Goal: Task Accomplishment & Management: Manage account settings

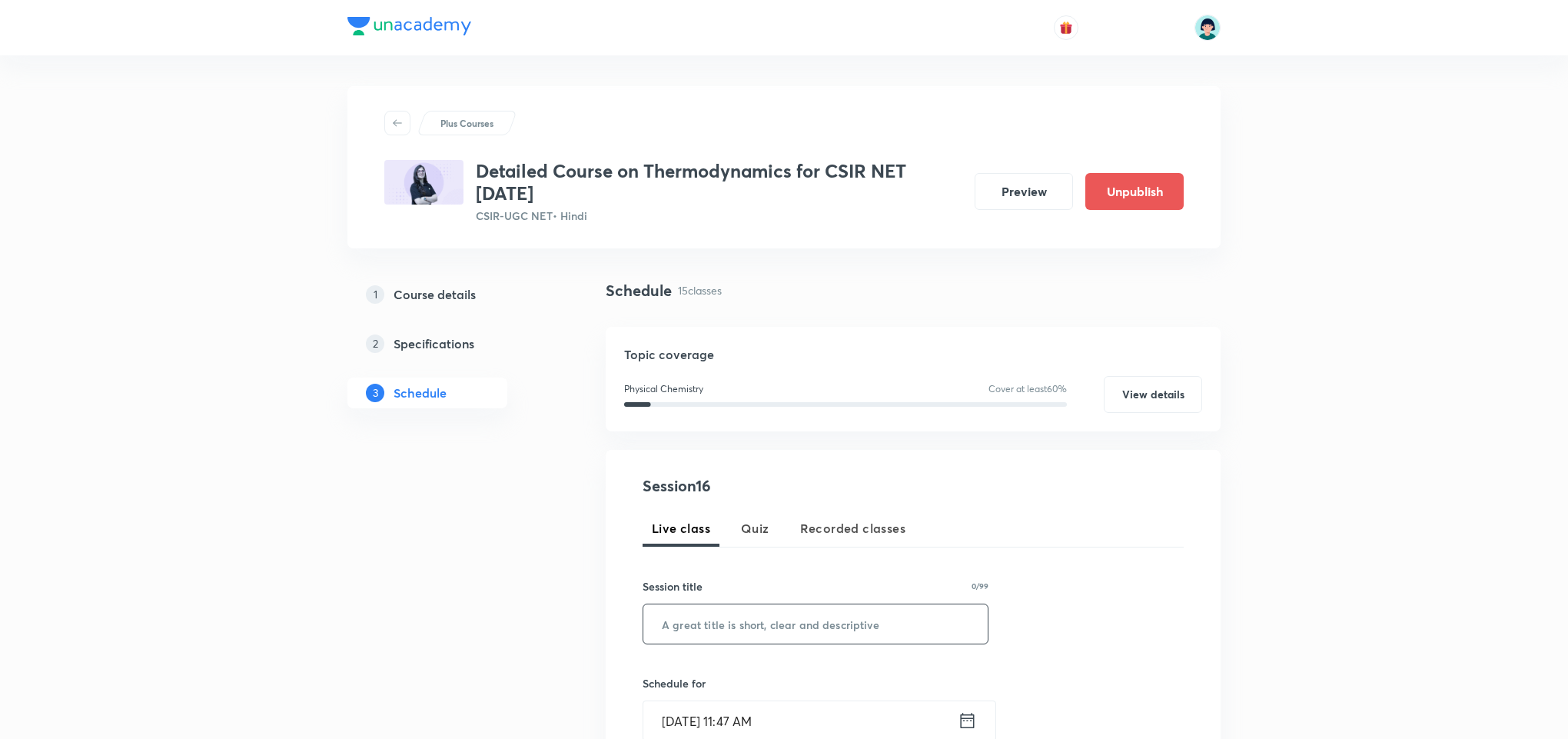
click at [689, 628] on input "text" at bounding box center [816, 624] width 345 height 40
paste input "Doubts Discussion"
type input "Doubts Discussion"
click at [666, 702] on input "[DATE] 11:47 AM" at bounding box center [800, 720] width 314 height 40
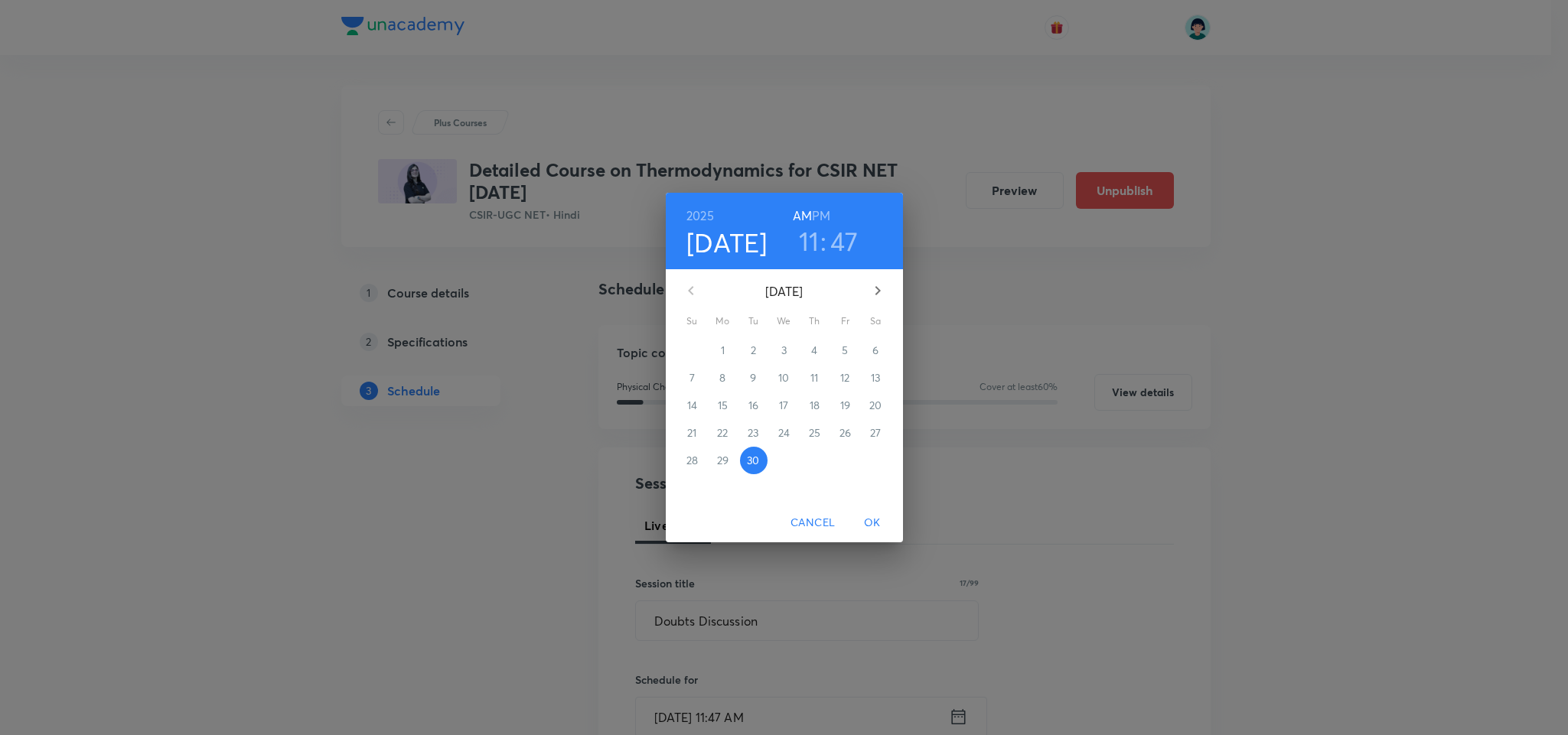
click at [813, 257] on div "[DATE] 11 : 47 AM PM" at bounding box center [784, 230] width 237 height 76
click at [811, 250] on h3 "11" at bounding box center [809, 241] width 21 height 32
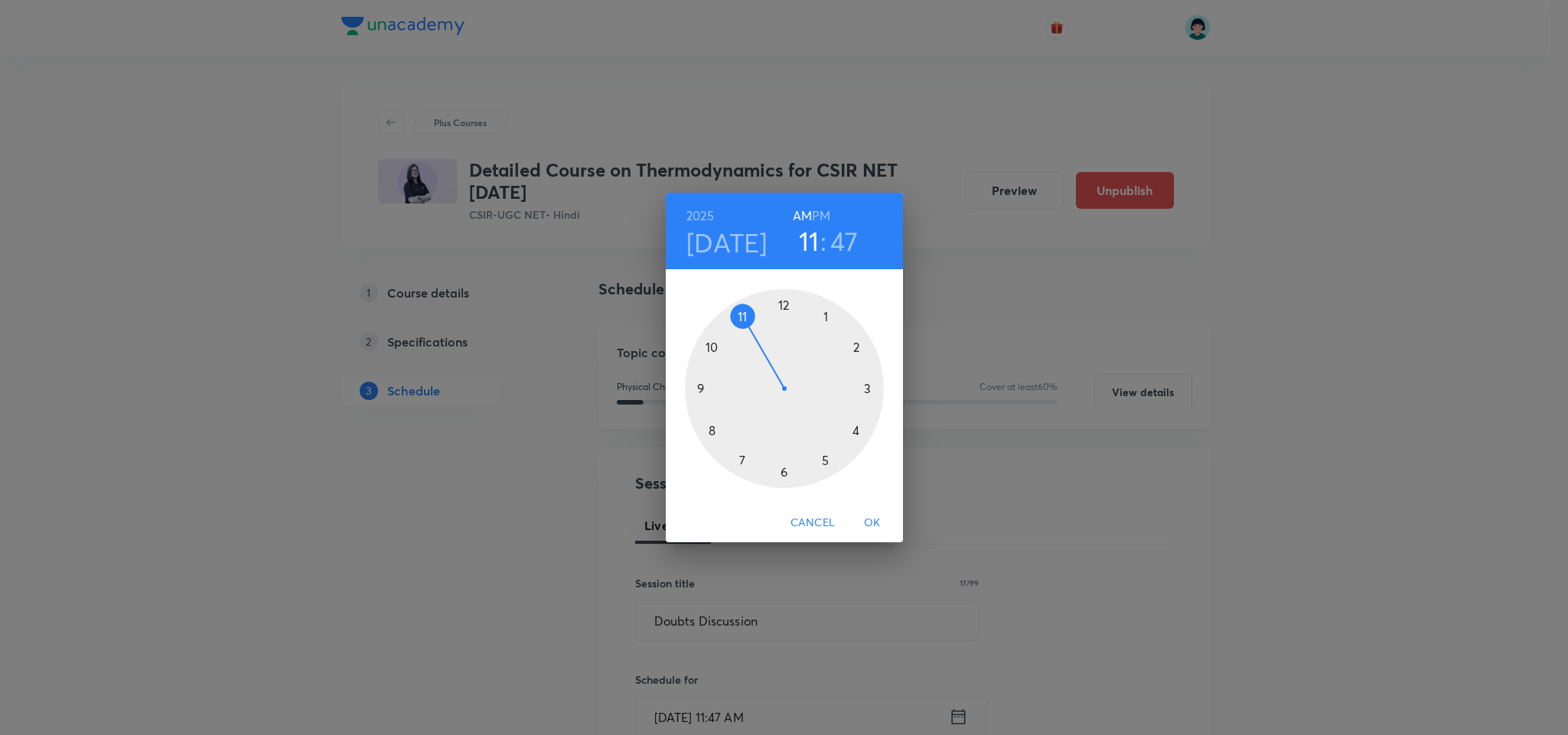
click at [783, 470] on div at bounding box center [784, 388] width 199 height 199
click at [826, 211] on h6 "PM" at bounding box center [821, 216] width 18 height 22
click at [781, 301] on div at bounding box center [784, 388] width 199 height 199
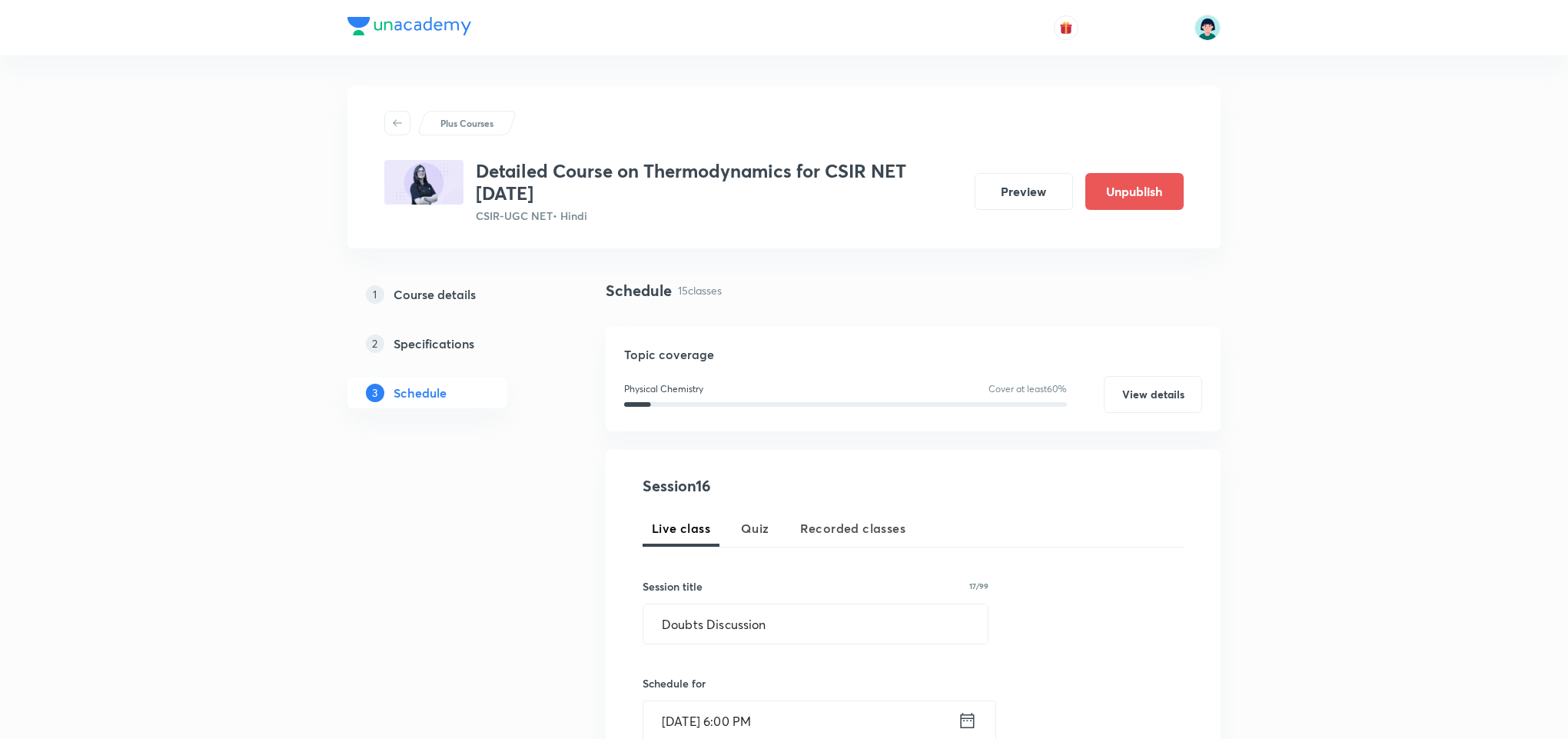
click at [1192, 595] on div "Session 16 Live class Quiz Recorded classes Session title 17/99 Doubts Discussi…" at bounding box center [913, 736] width 615 height 574
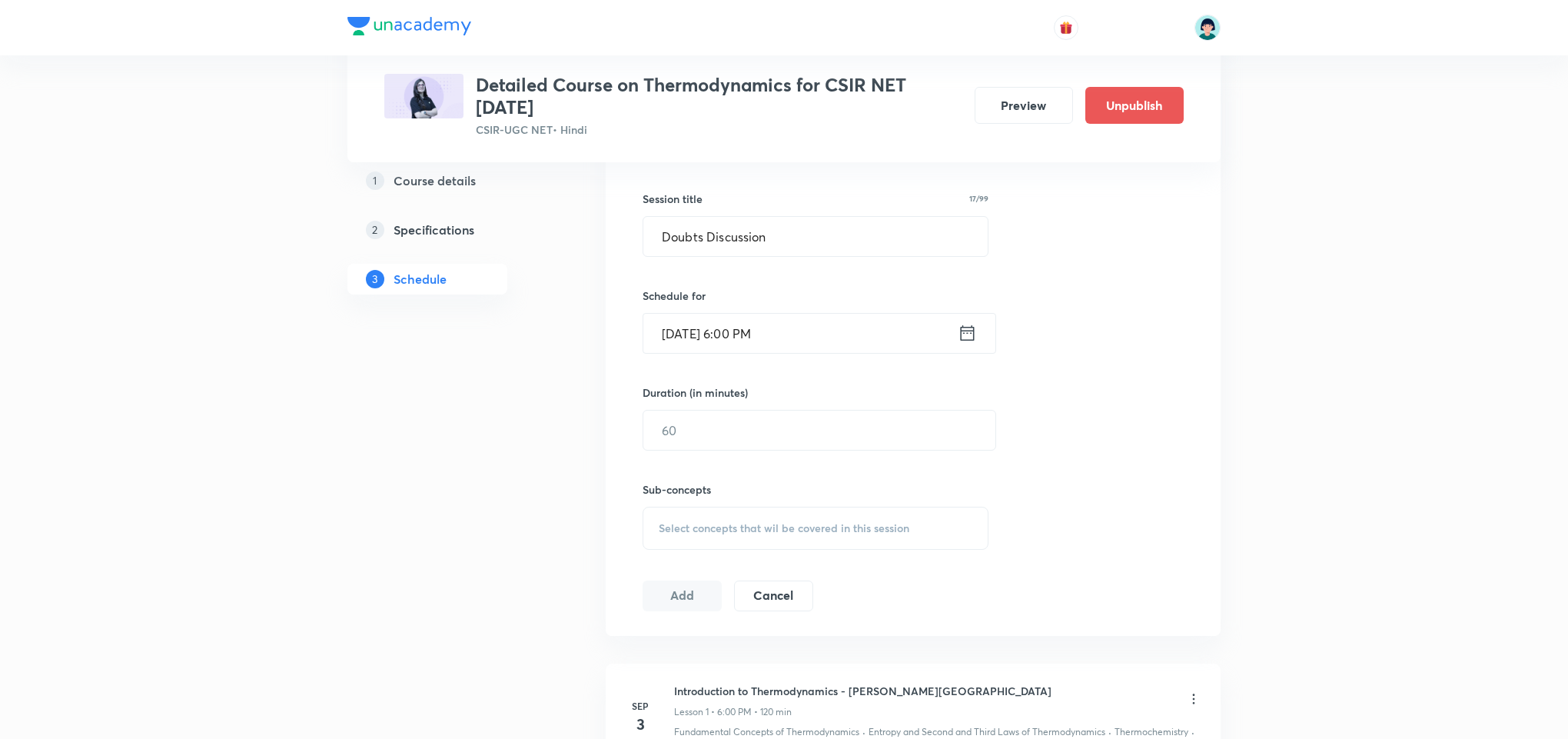
scroll to position [415, 0]
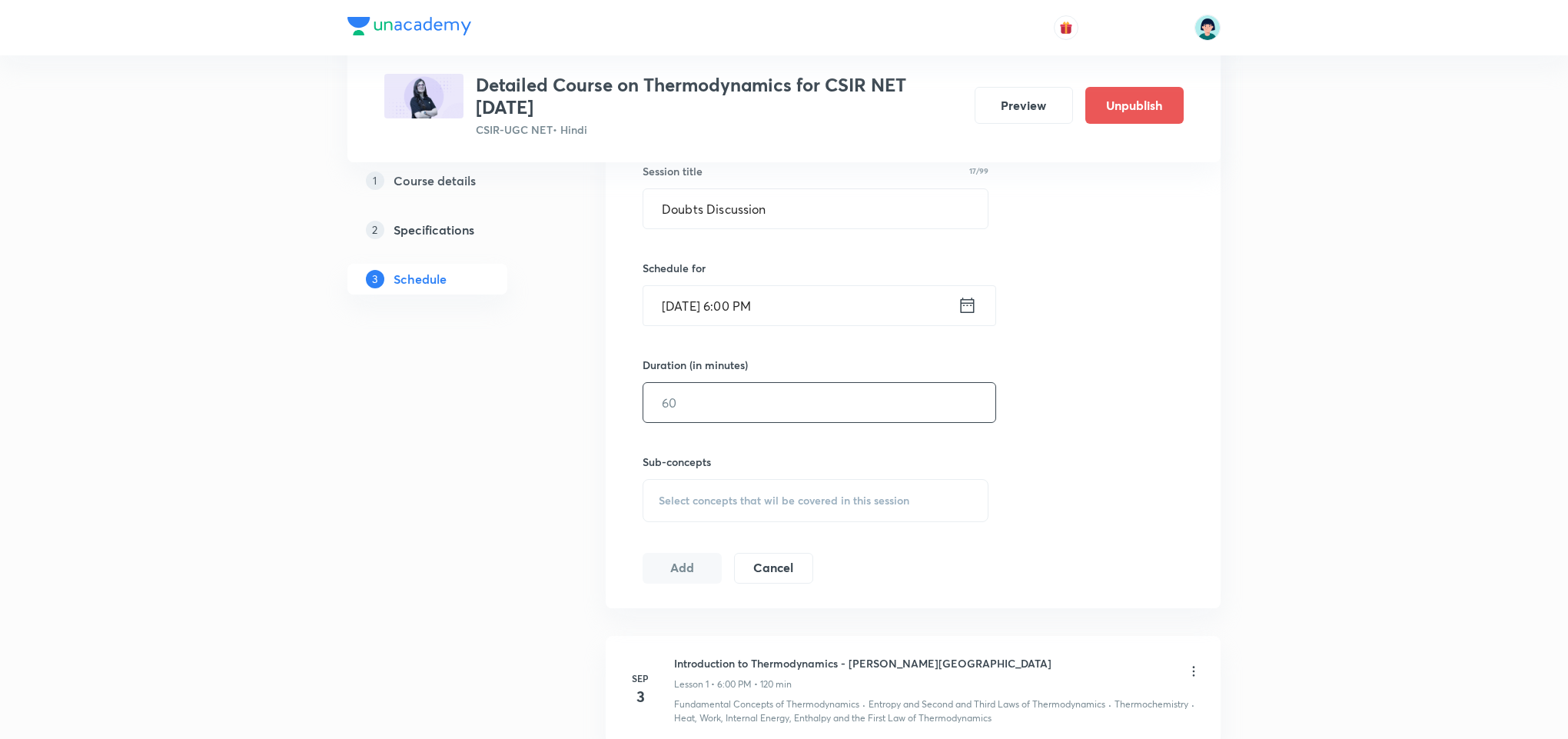
click at [856, 401] on input "text" at bounding box center [820, 402] width 352 height 40
type input "29"
click at [932, 496] on div "Select concepts that wil be covered in this session" at bounding box center [816, 500] width 346 height 43
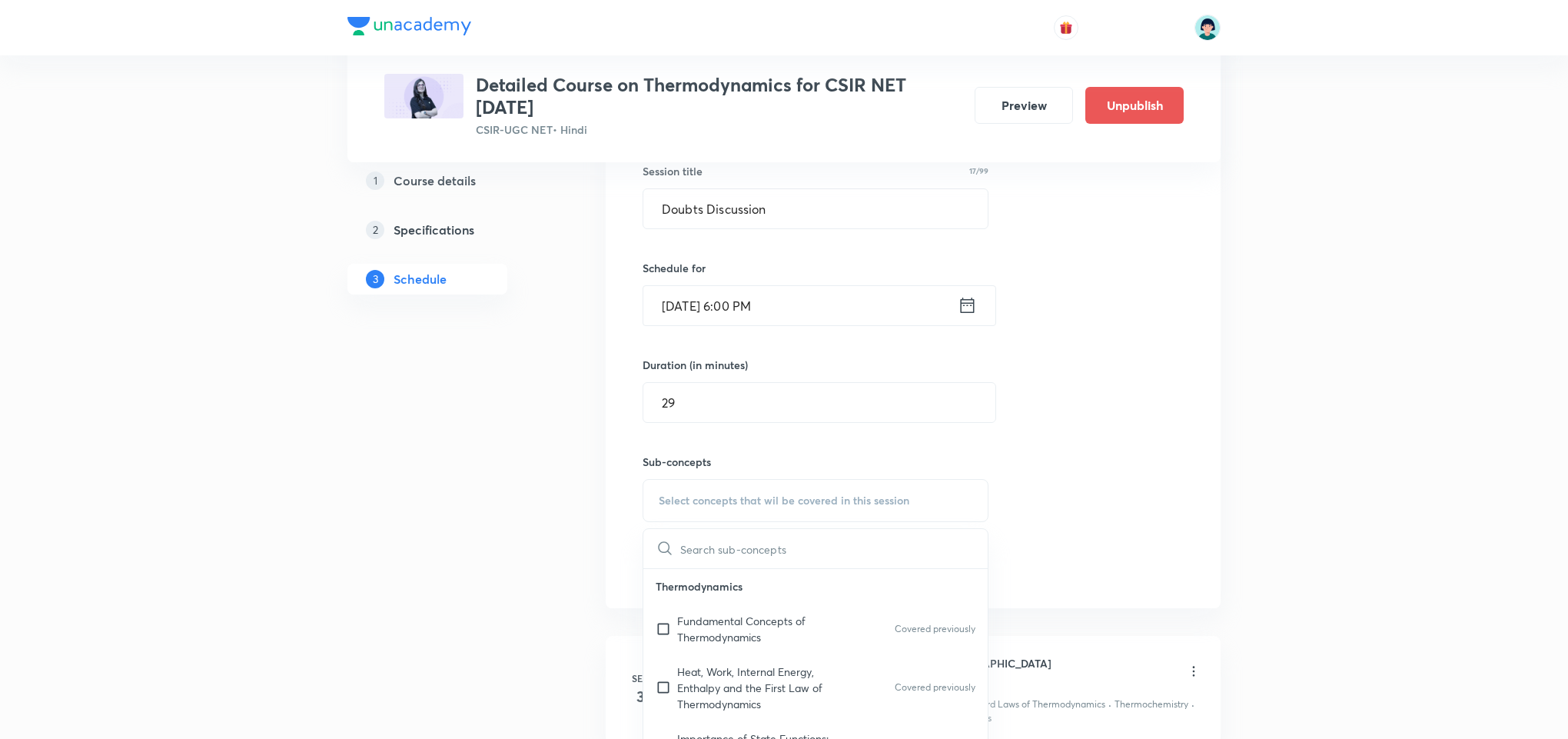
click at [694, 613] on div "Fundamental Concepts of Thermodynamics Covered previously" at bounding box center [816, 629] width 345 height 51
checkbox input "true"
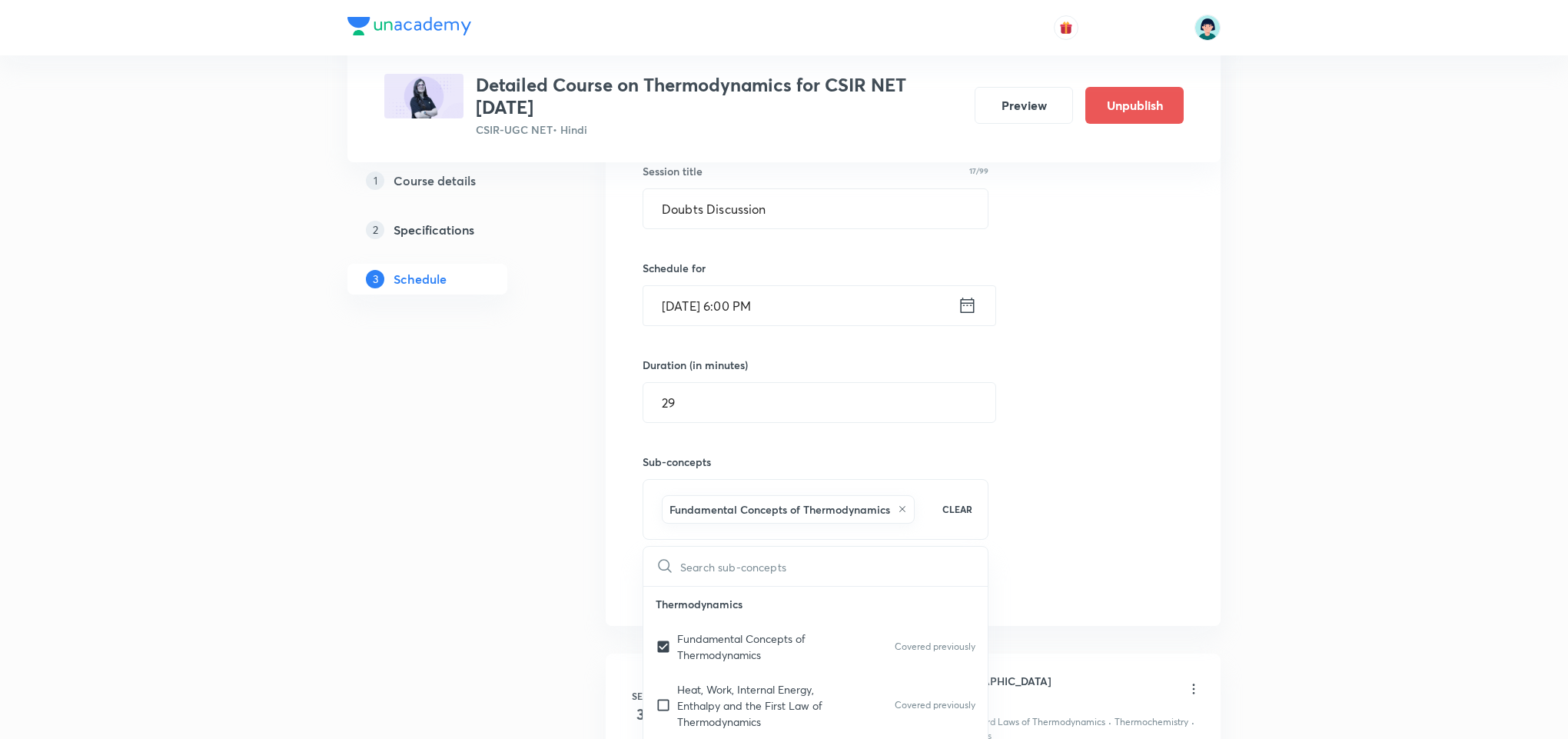
click at [1066, 470] on div "Session 16 Live class Quiz Recorded classes Session title 17/99 Doubts Discussi…" at bounding box center [913, 329] width 541 height 542
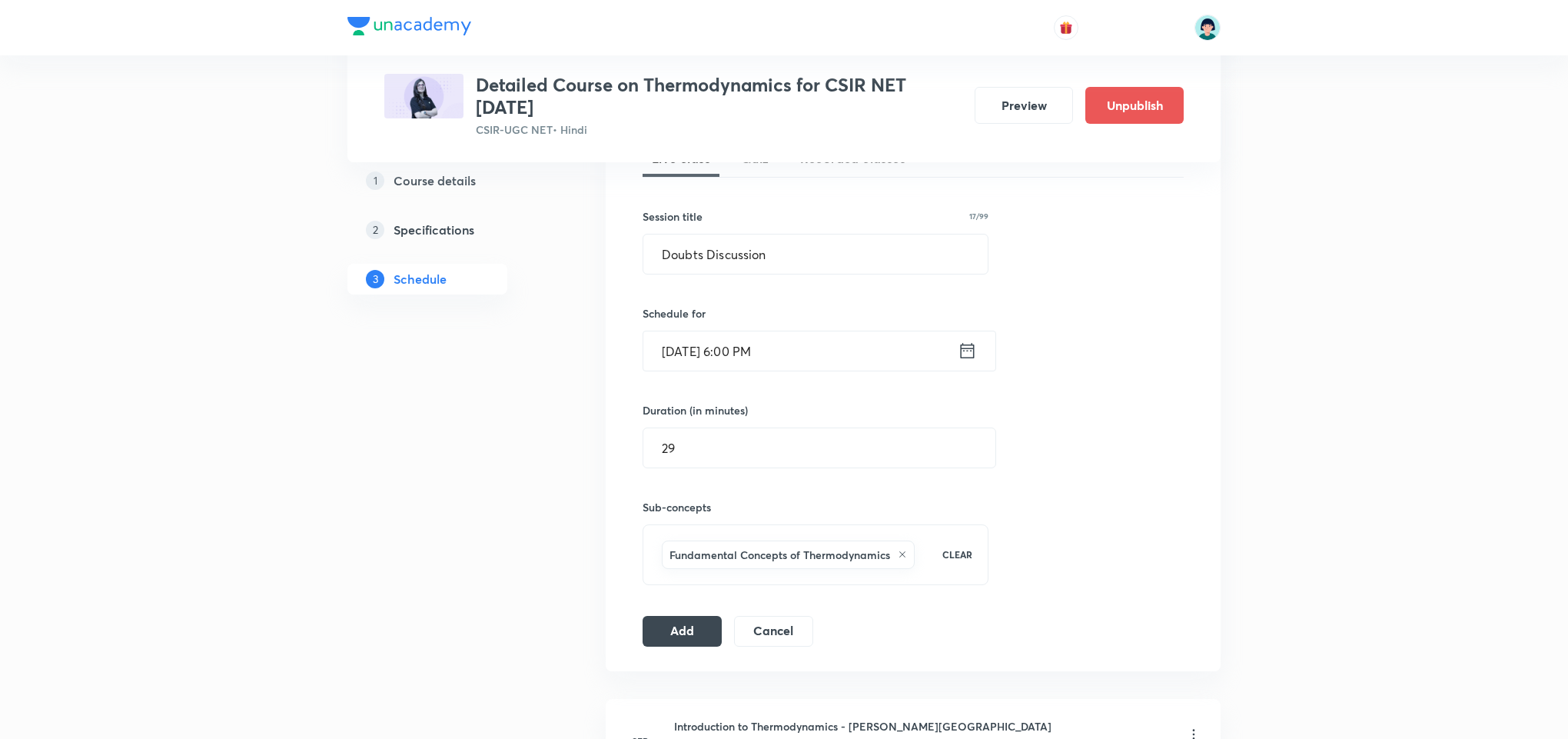
scroll to position [369, 0]
click at [686, 644] on button "Add" at bounding box center [682, 630] width 79 height 30
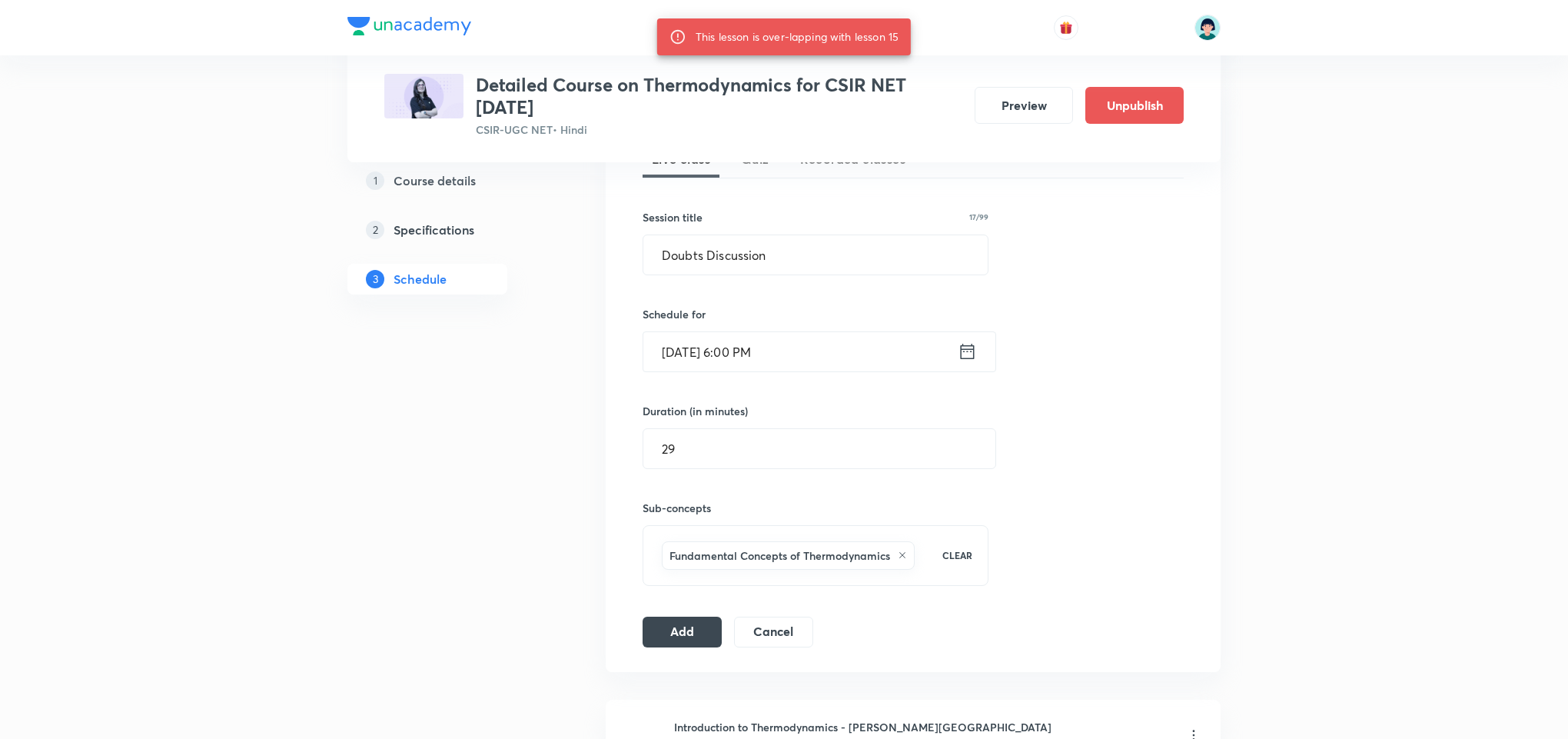
click at [1149, 473] on div "Session 16 Live class Quiz Recorded classes Session title 17/99 Doubts Discussi…" at bounding box center [913, 376] width 541 height 542
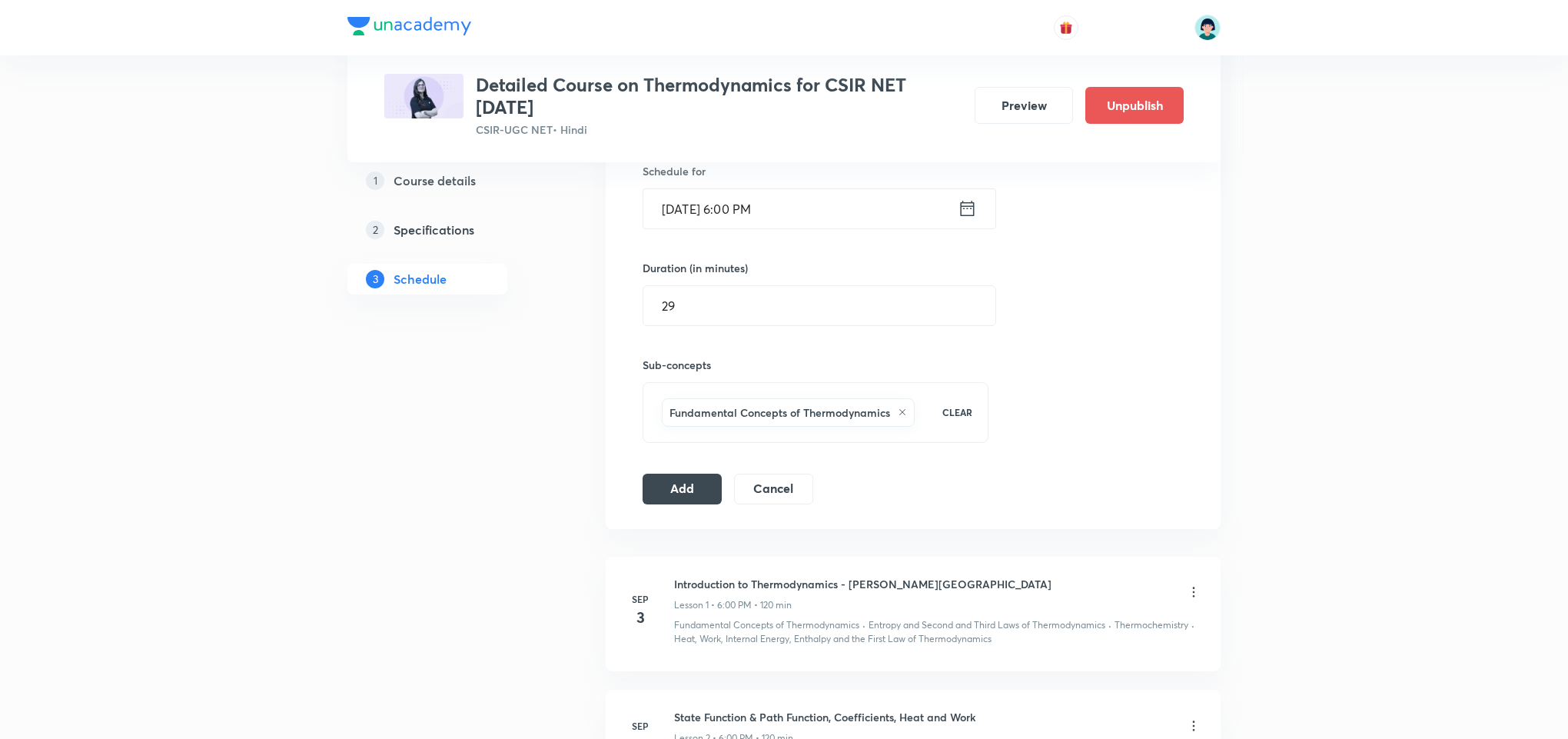
scroll to position [463, 0]
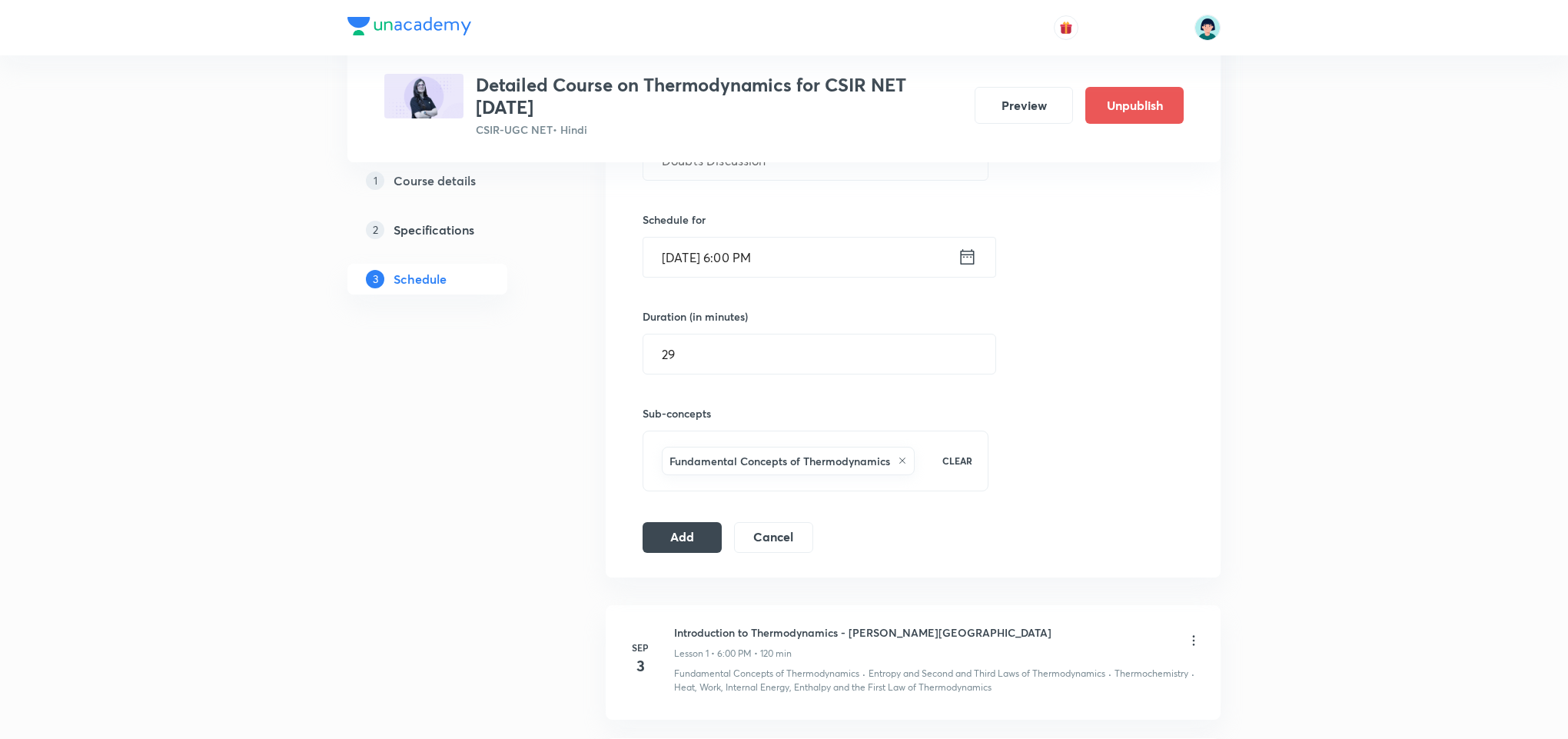
click at [706, 272] on input "[DATE] 6:00 PM" at bounding box center [800, 257] width 314 height 40
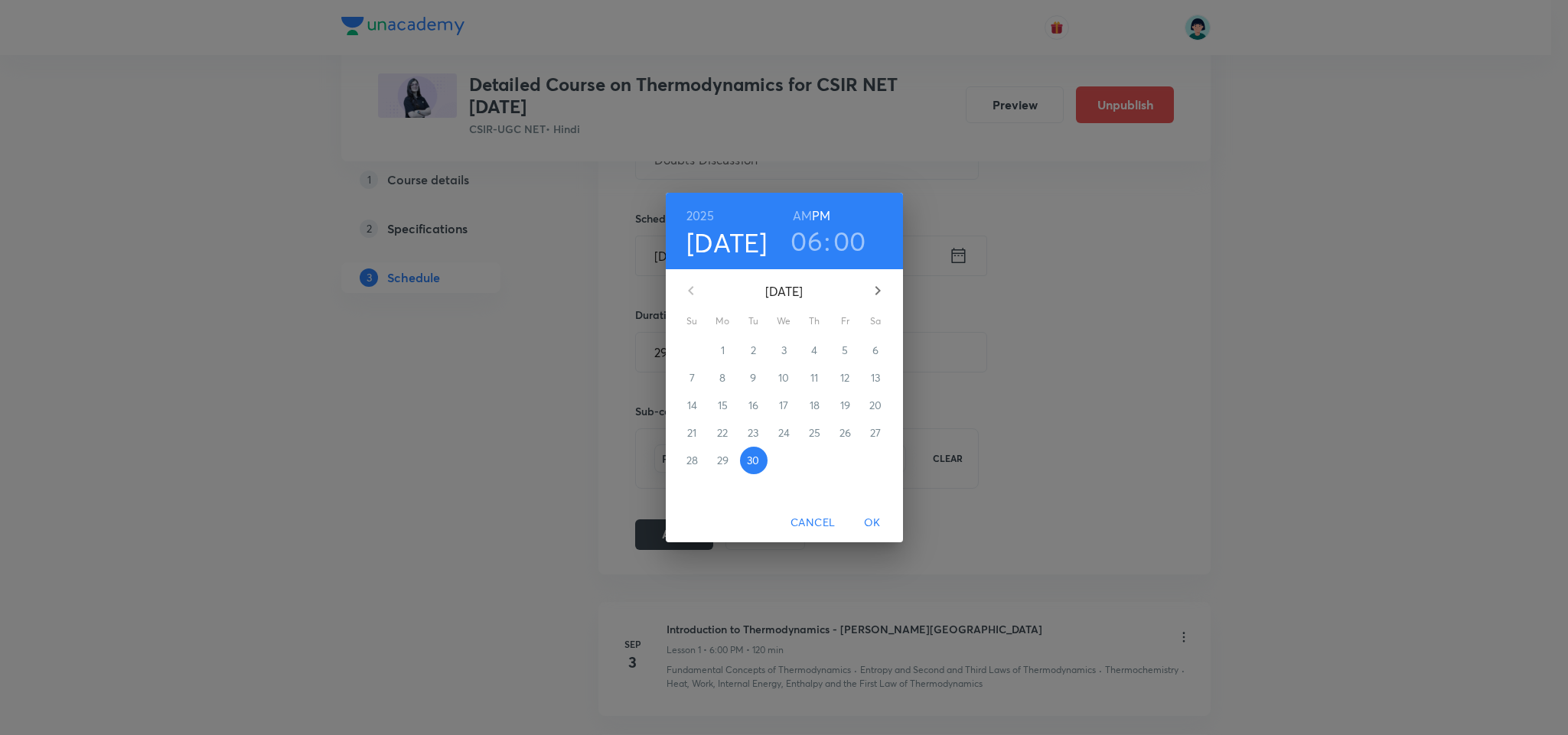
click at [850, 232] on h3 "00" at bounding box center [849, 241] width 33 height 32
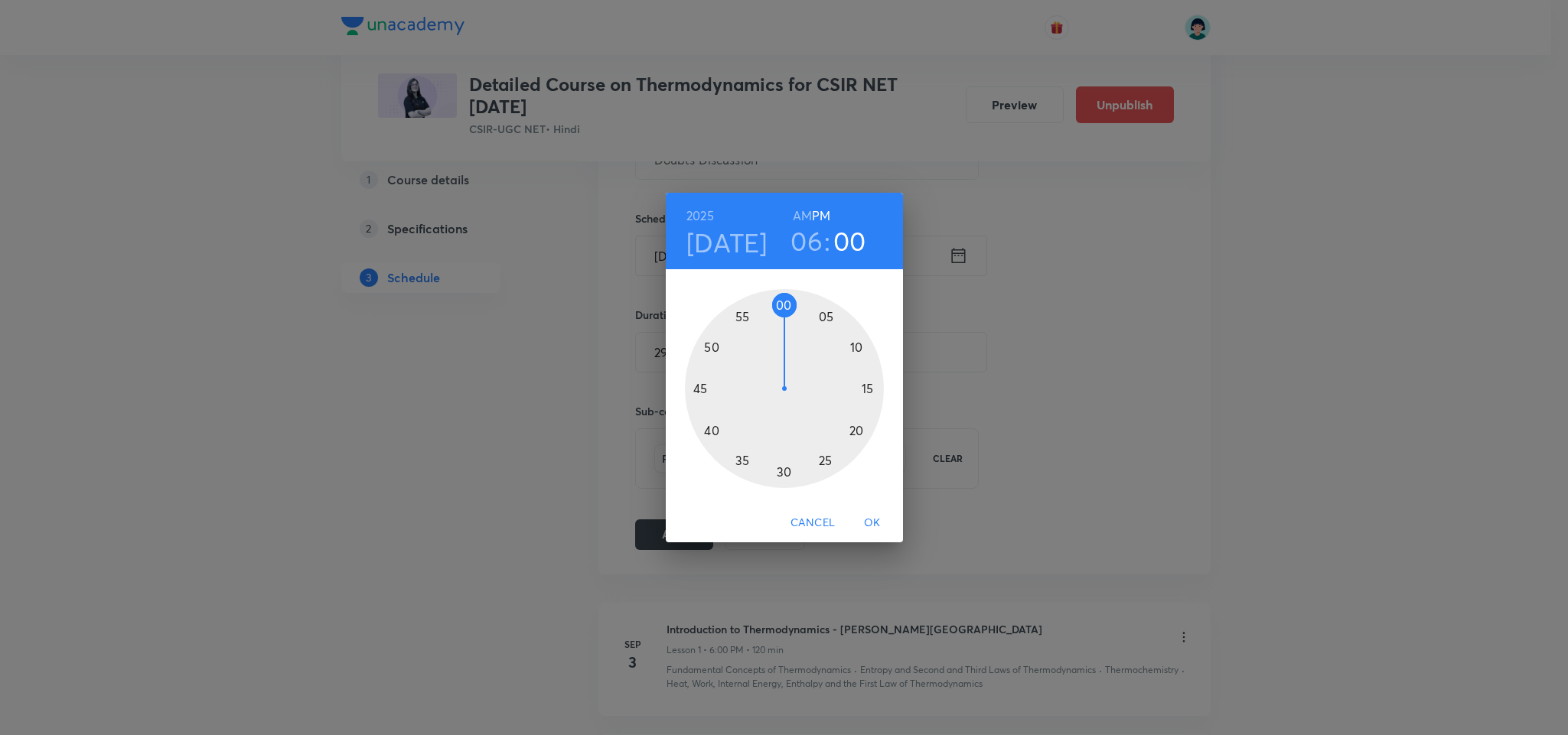
click at [869, 391] on div at bounding box center [784, 388] width 199 height 199
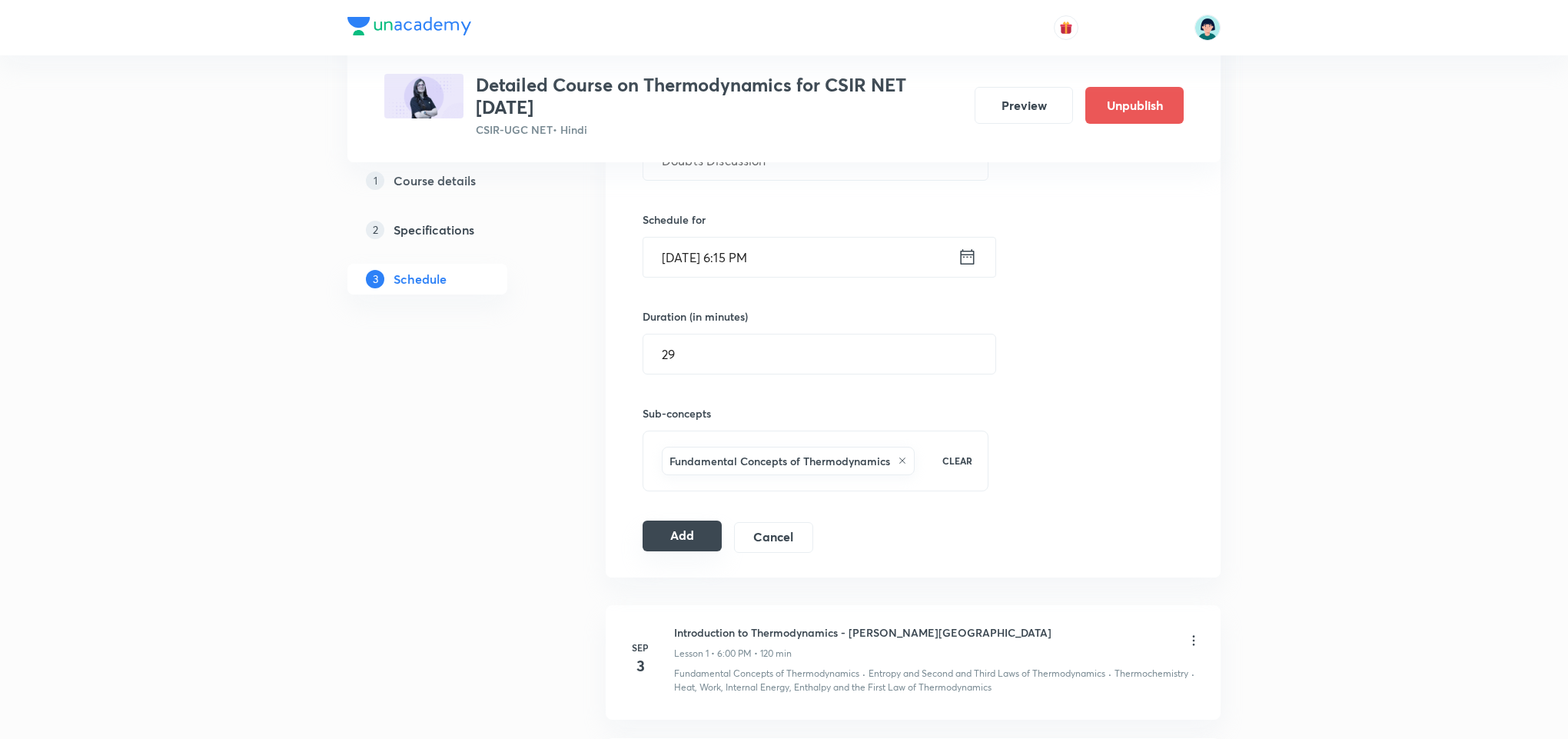
click at [674, 533] on button "Add" at bounding box center [682, 536] width 79 height 30
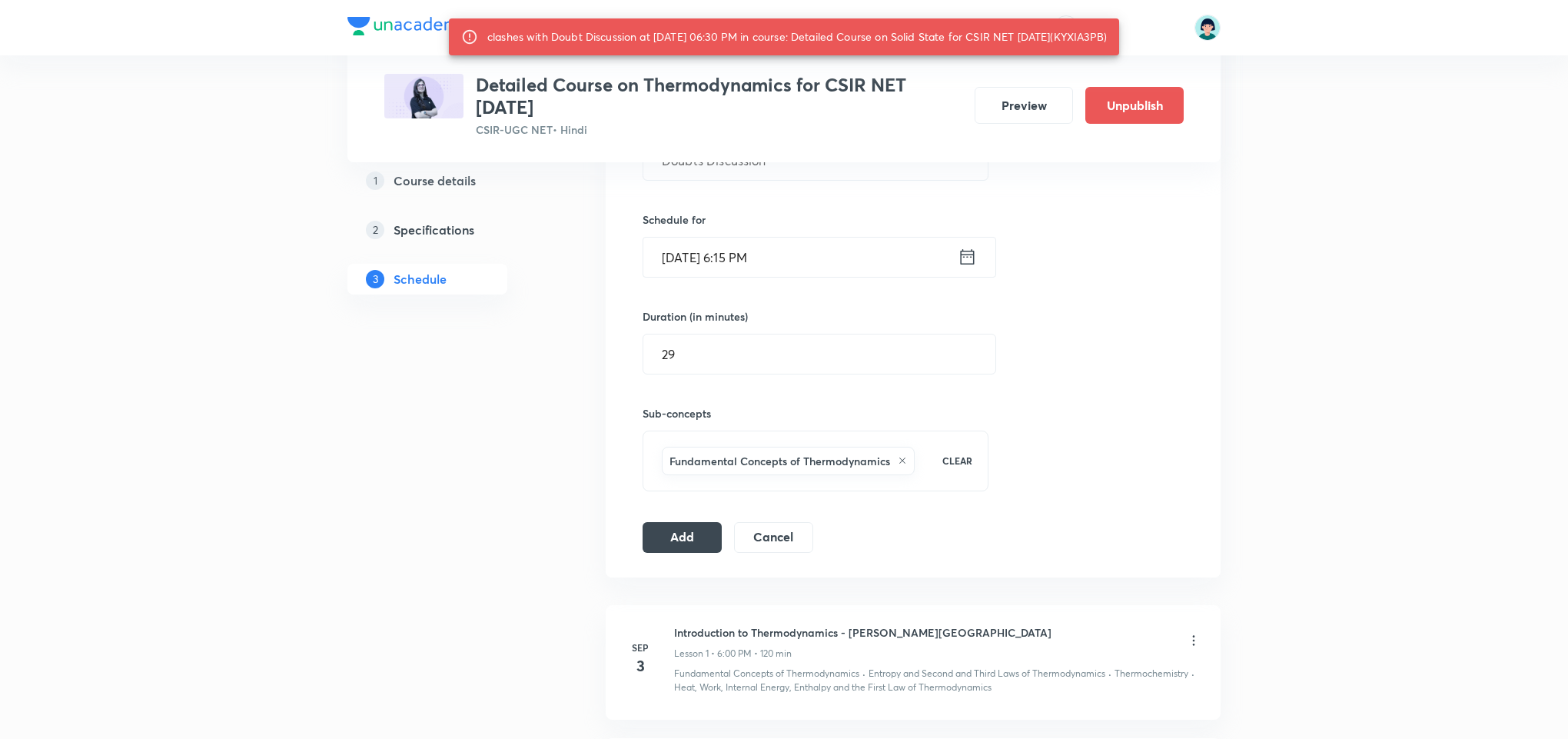
click at [974, 47] on div "clashes with Doubt Discussion at [DATE] 06:30 PM in course: Detailed Course on …" at bounding box center [796, 36] width 619 height 28
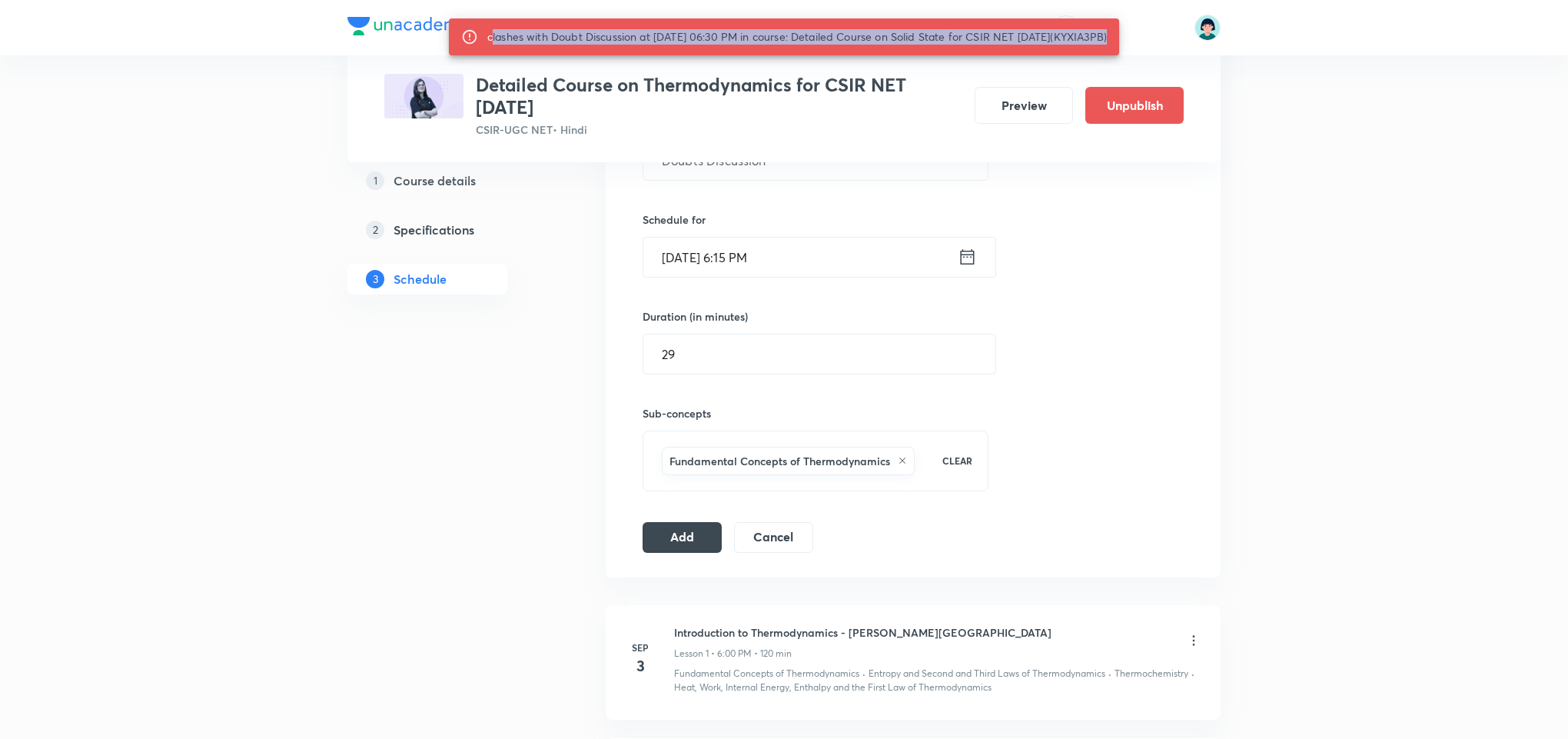
click at [974, 47] on div "clashes with Doubt Discussion at [DATE] 06:30 PM in course: Detailed Course on …" at bounding box center [796, 36] width 619 height 28
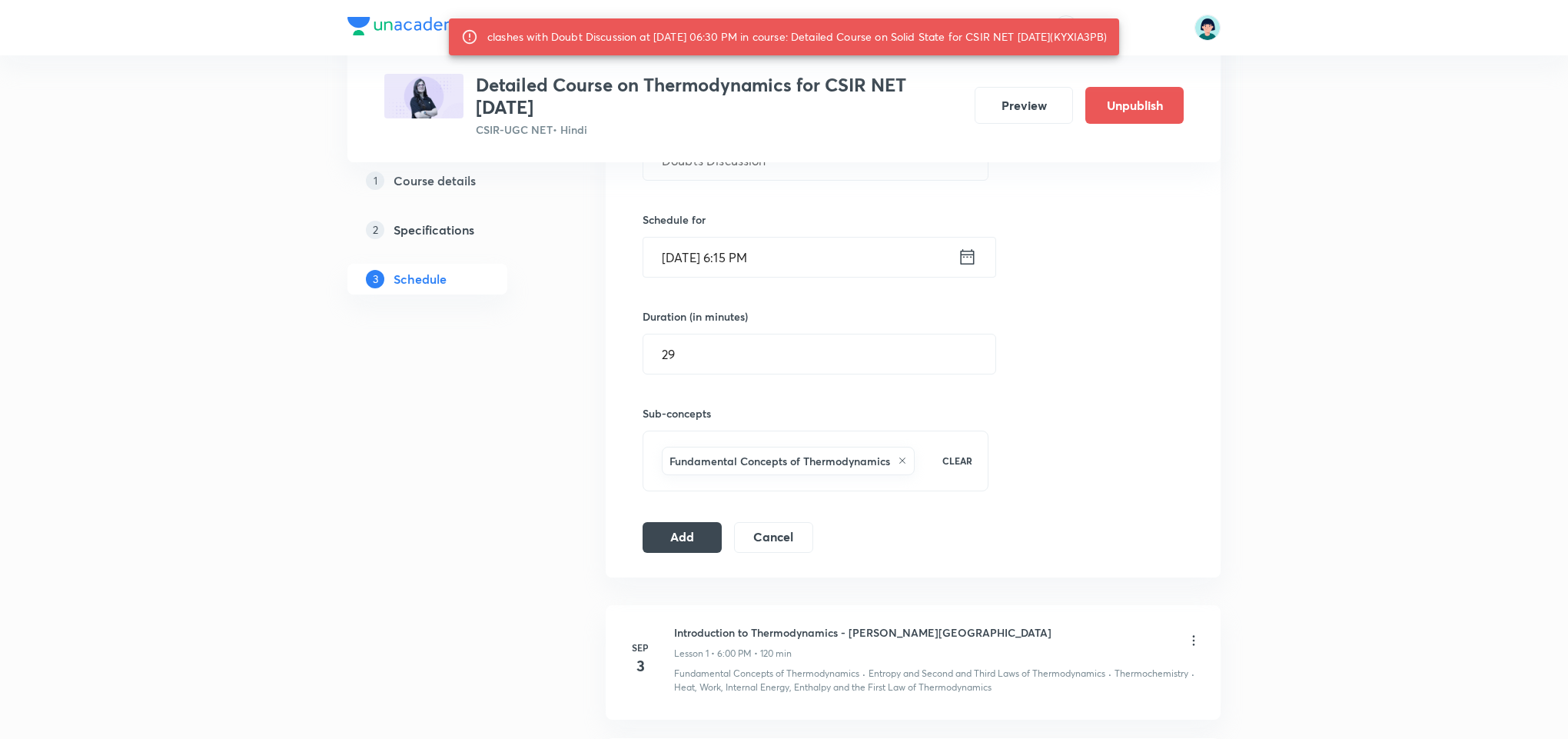
click at [768, 256] on input "[DATE] 6:15 PM" at bounding box center [800, 257] width 314 height 40
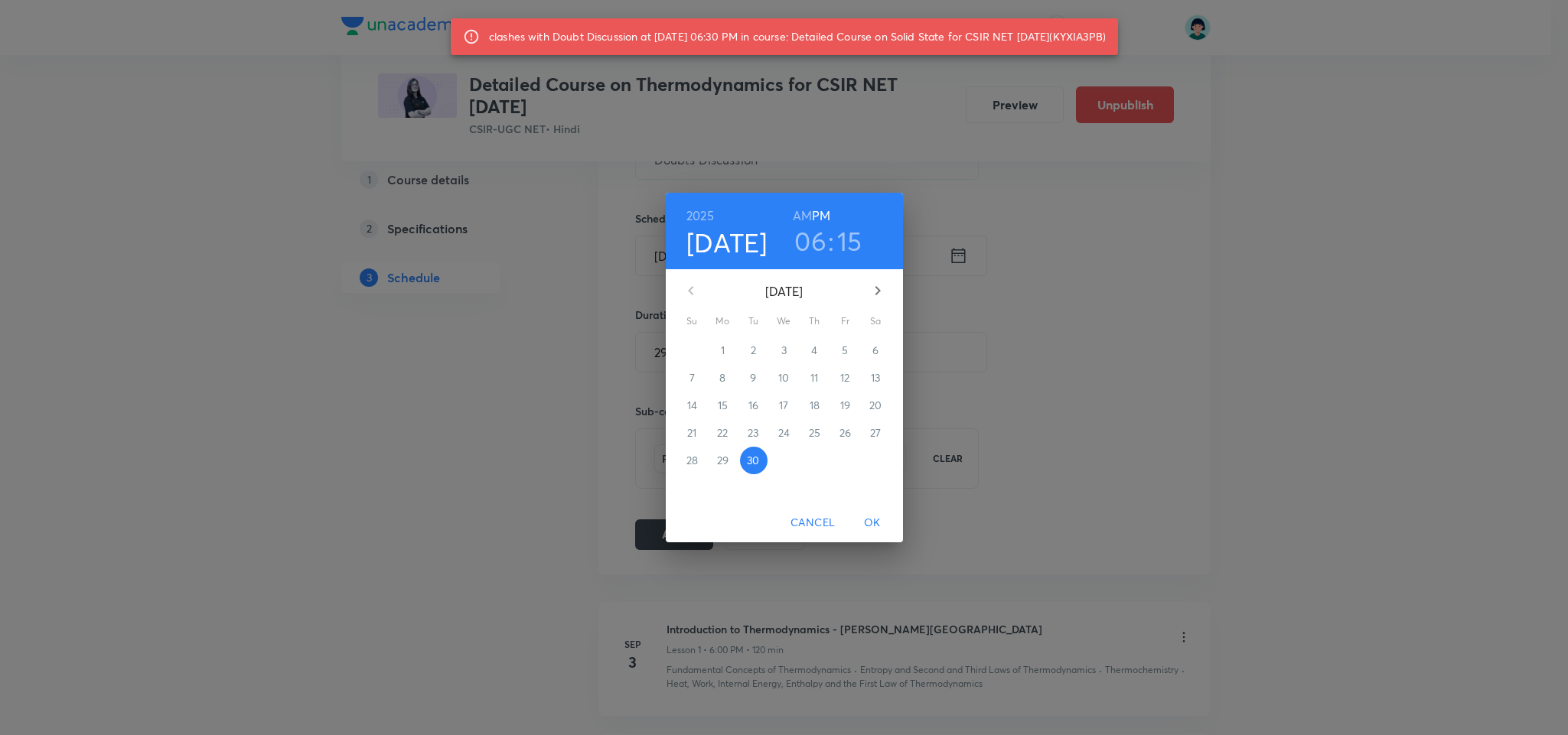
click at [797, 241] on h3 "06" at bounding box center [810, 241] width 32 height 32
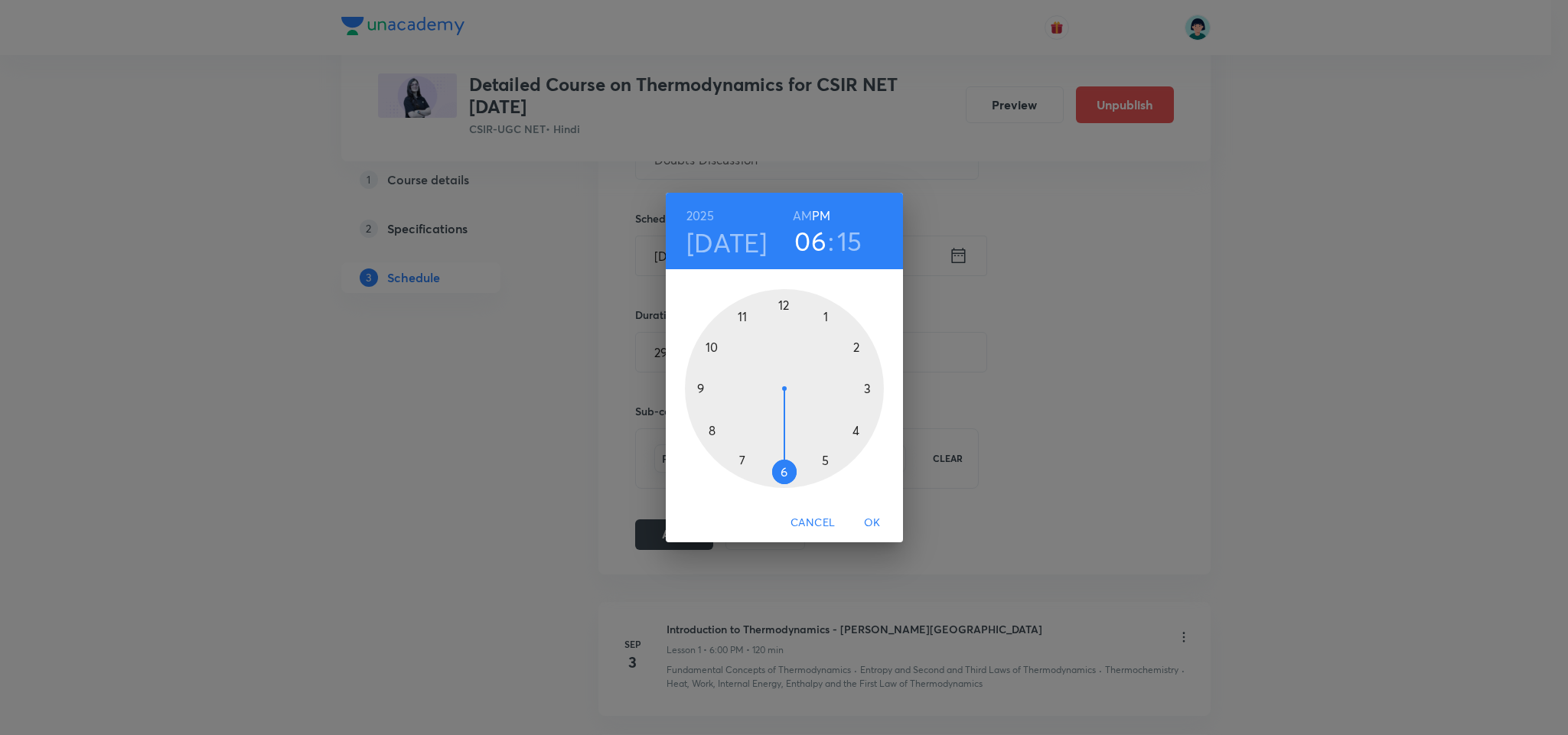
click at [735, 458] on div at bounding box center [784, 388] width 199 height 199
click at [802, 210] on h6 "AM" at bounding box center [802, 216] width 19 height 22
click at [783, 474] on div at bounding box center [784, 388] width 199 height 199
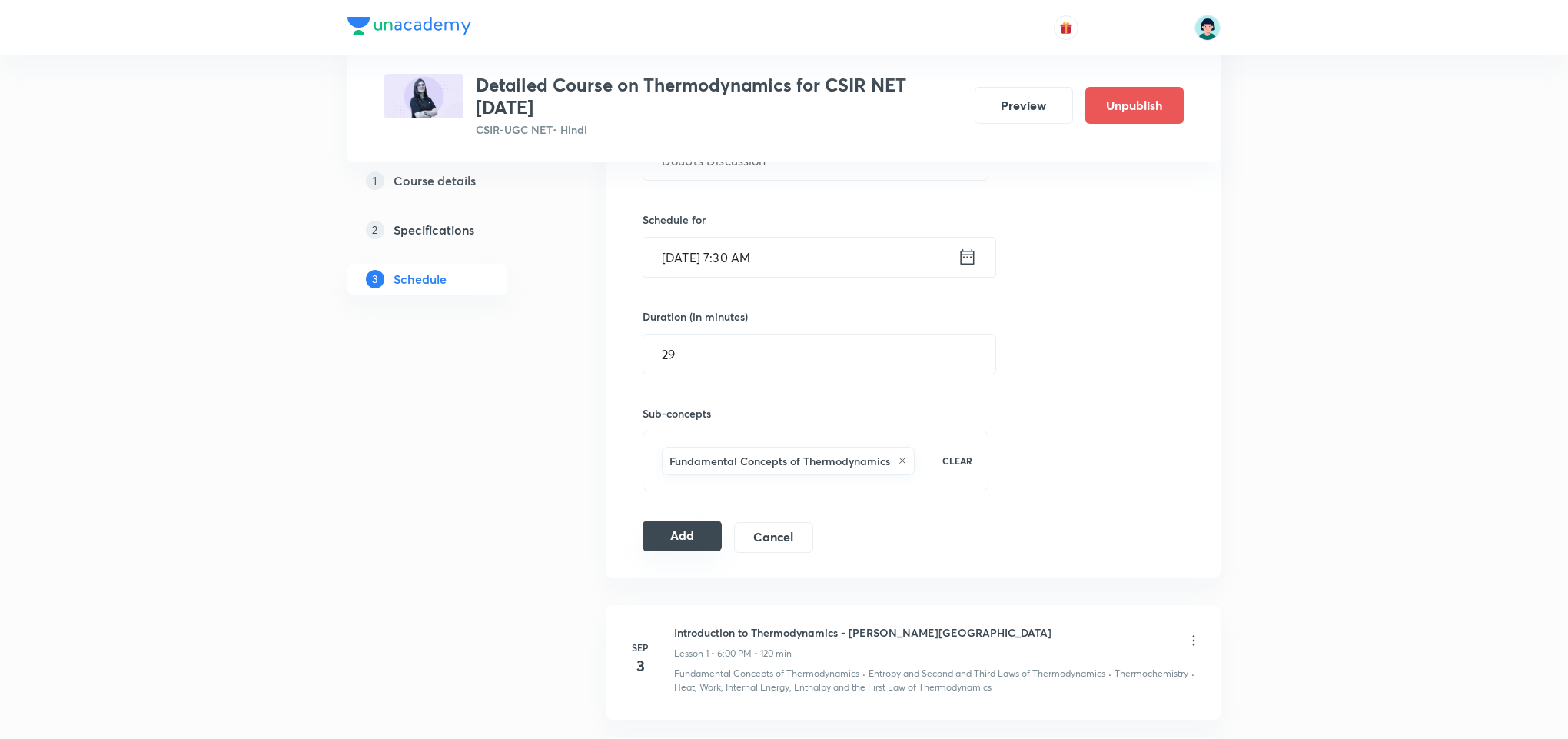
click at [699, 549] on button "Add" at bounding box center [682, 536] width 79 height 30
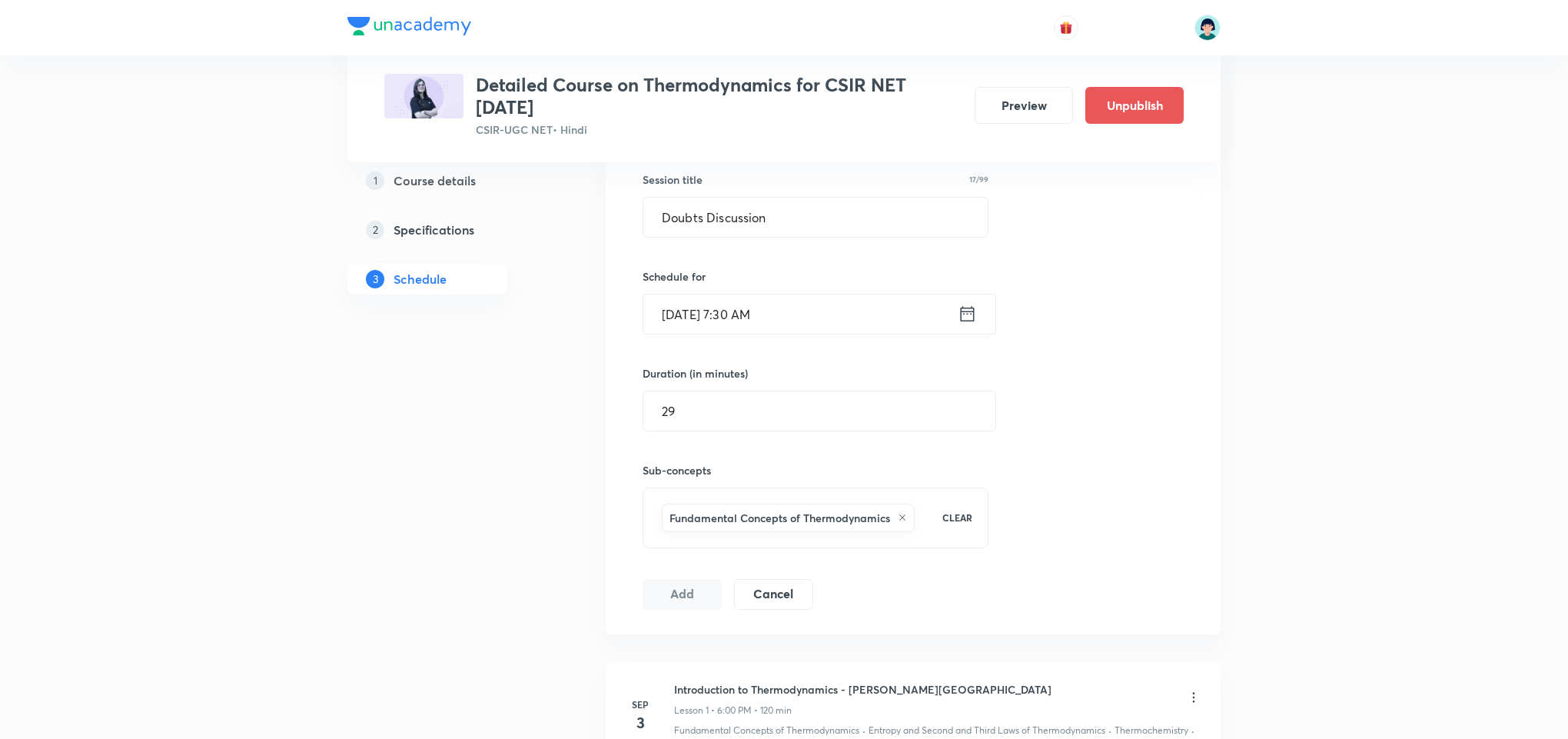
scroll to position [401, 0]
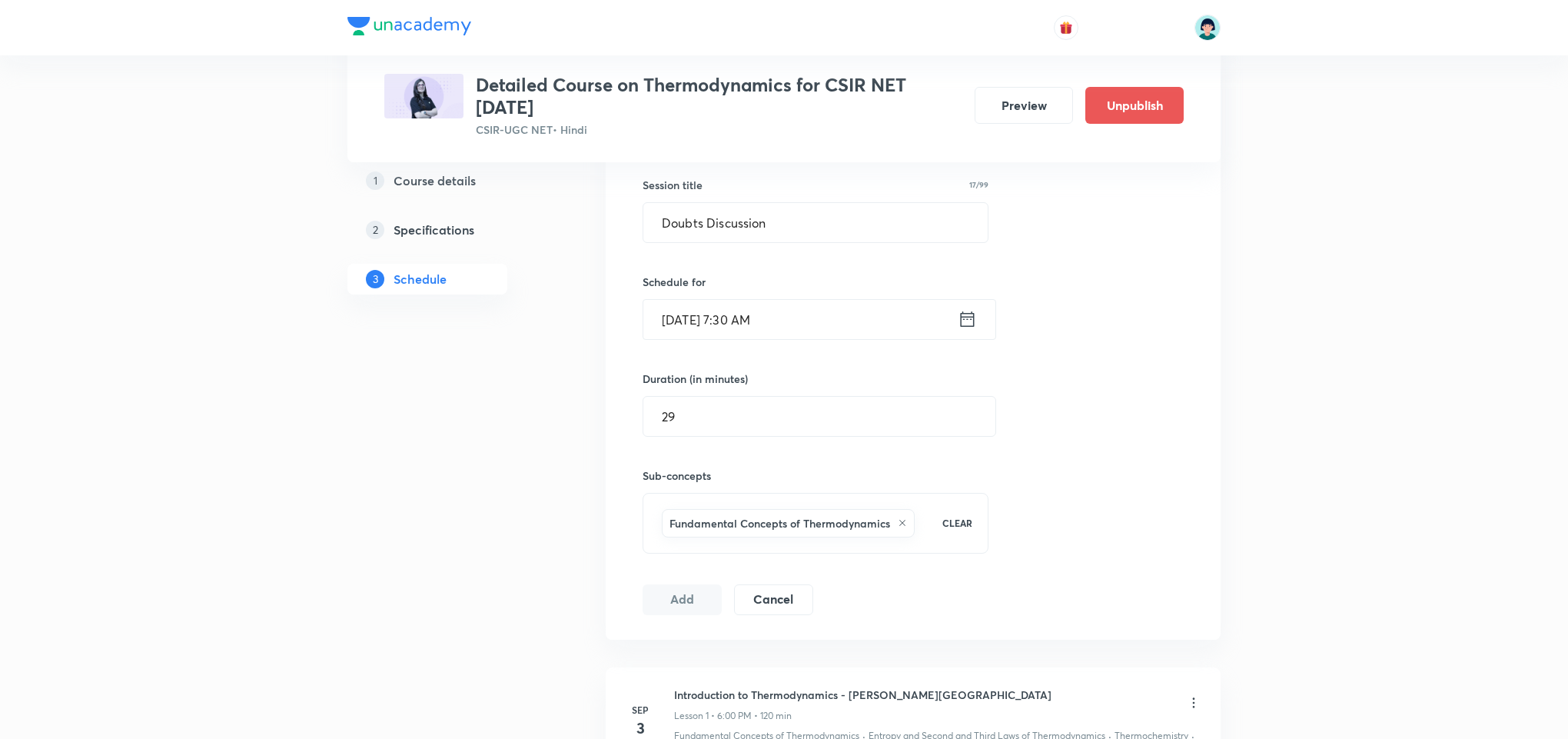
click at [811, 598] on button "Cancel" at bounding box center [773, 598] width 79 height 30
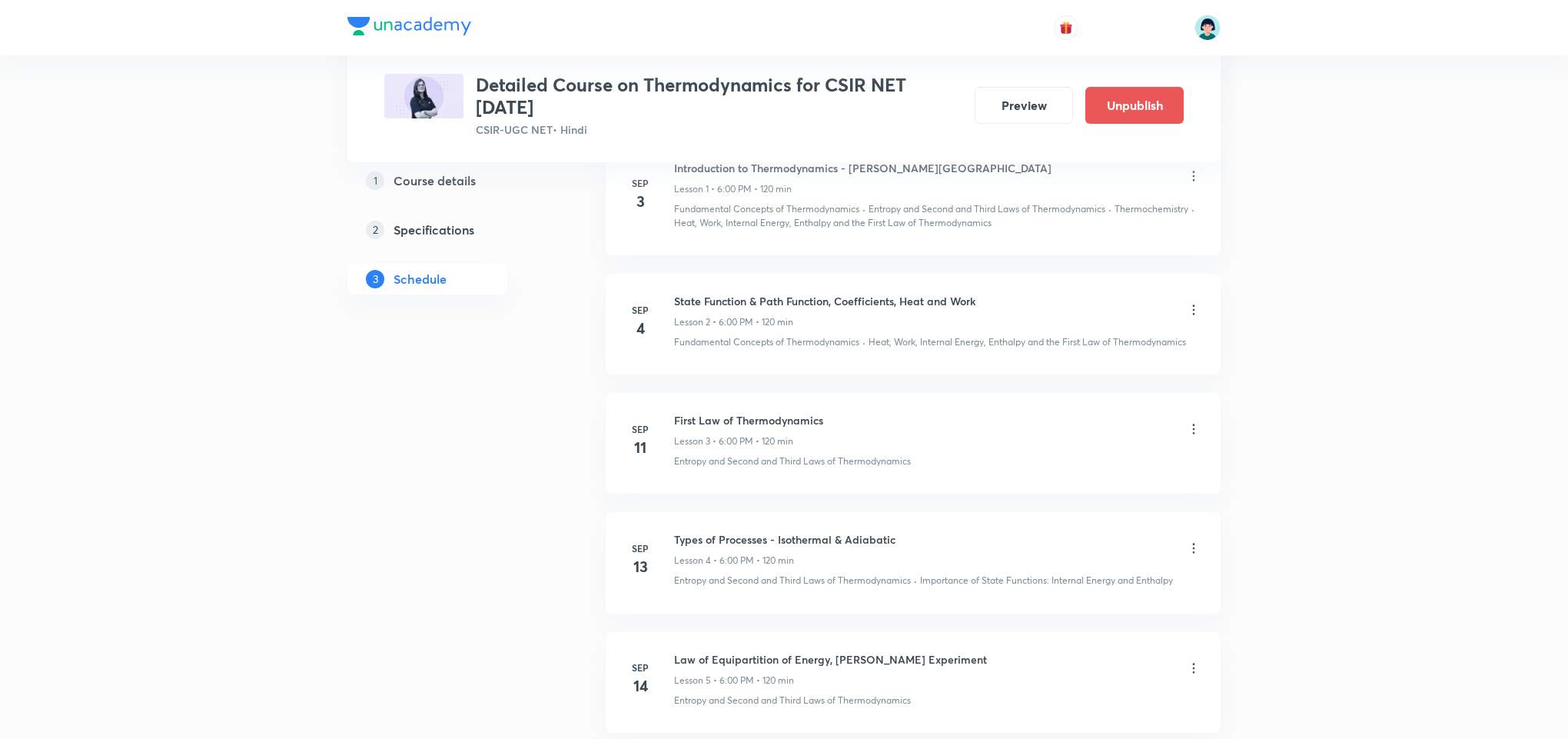
scroll to position [1799, 0]
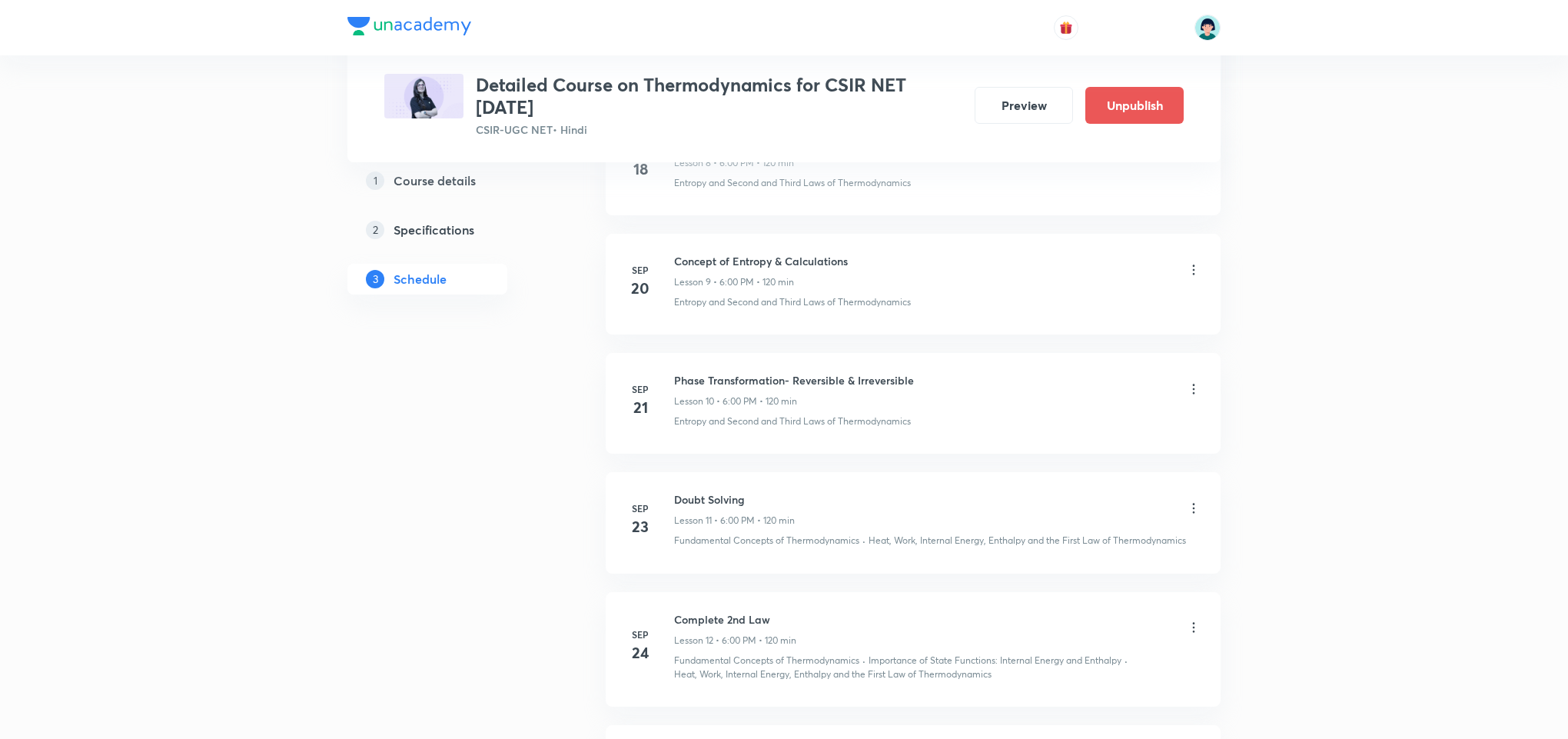
scroll to position [2431, 0]
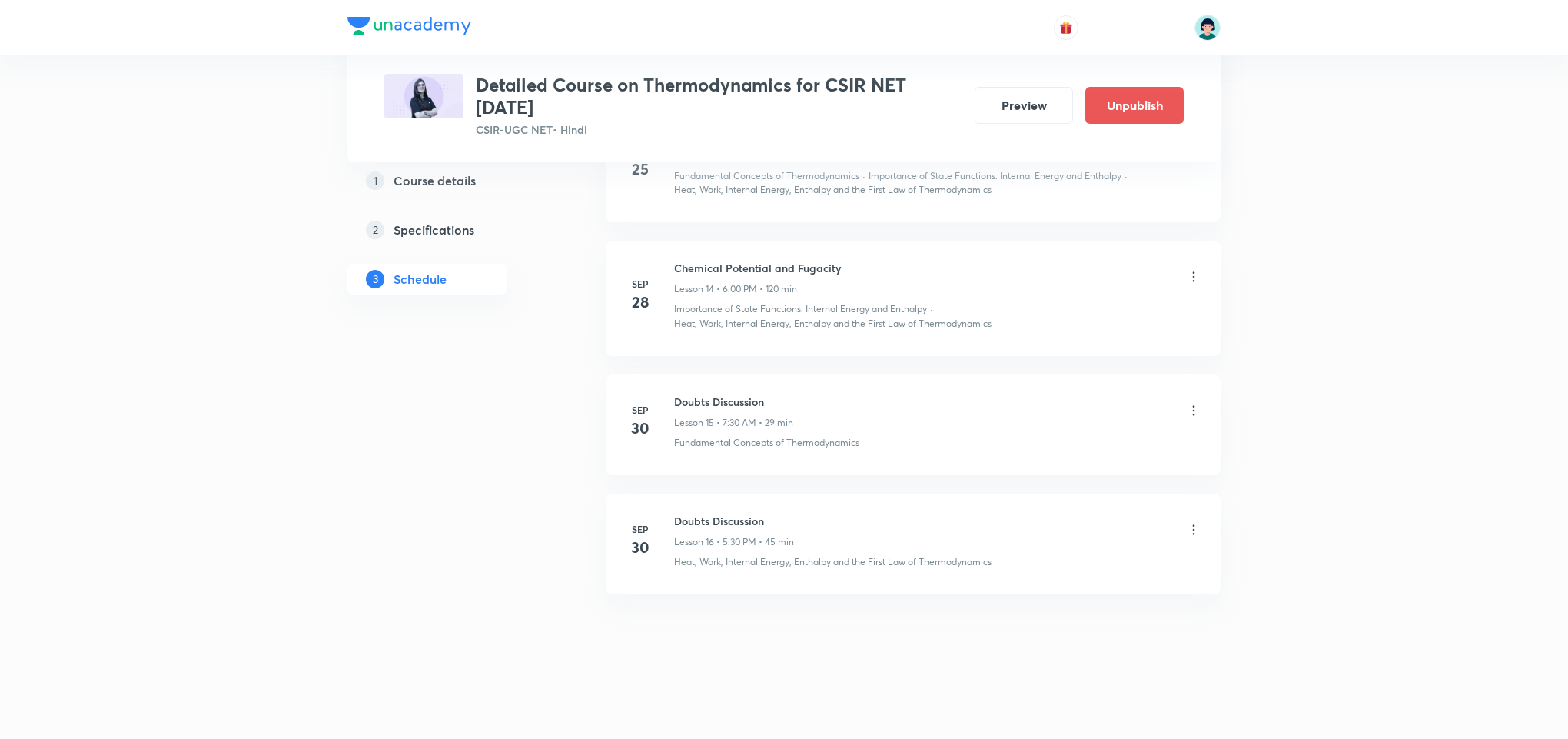
click at [1197, 404] on icon at bounding box center [1194, 410] width 15 height 15
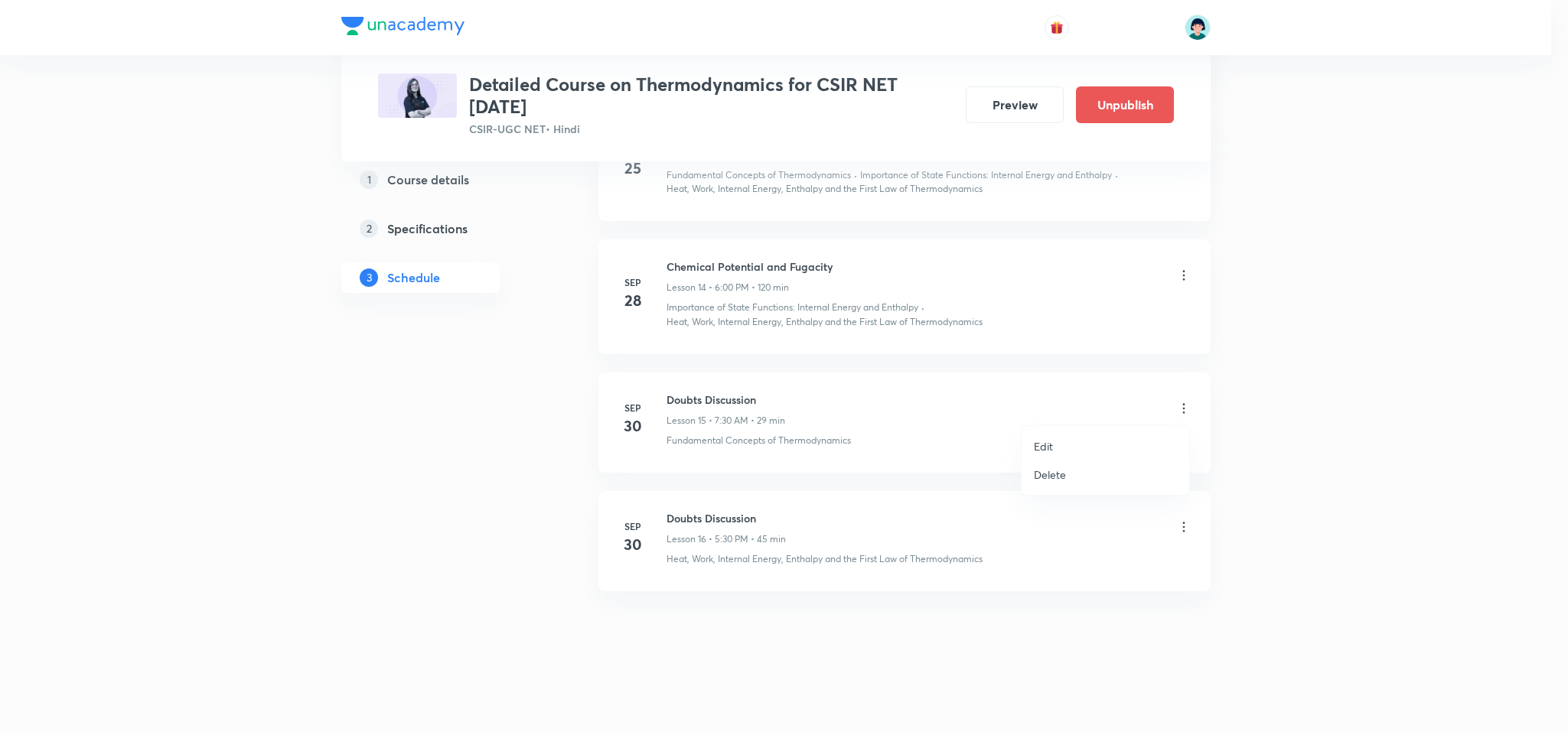
click at [1057, 467] on p "Delete" at bounding box center [1050, 474] width 32 height 16
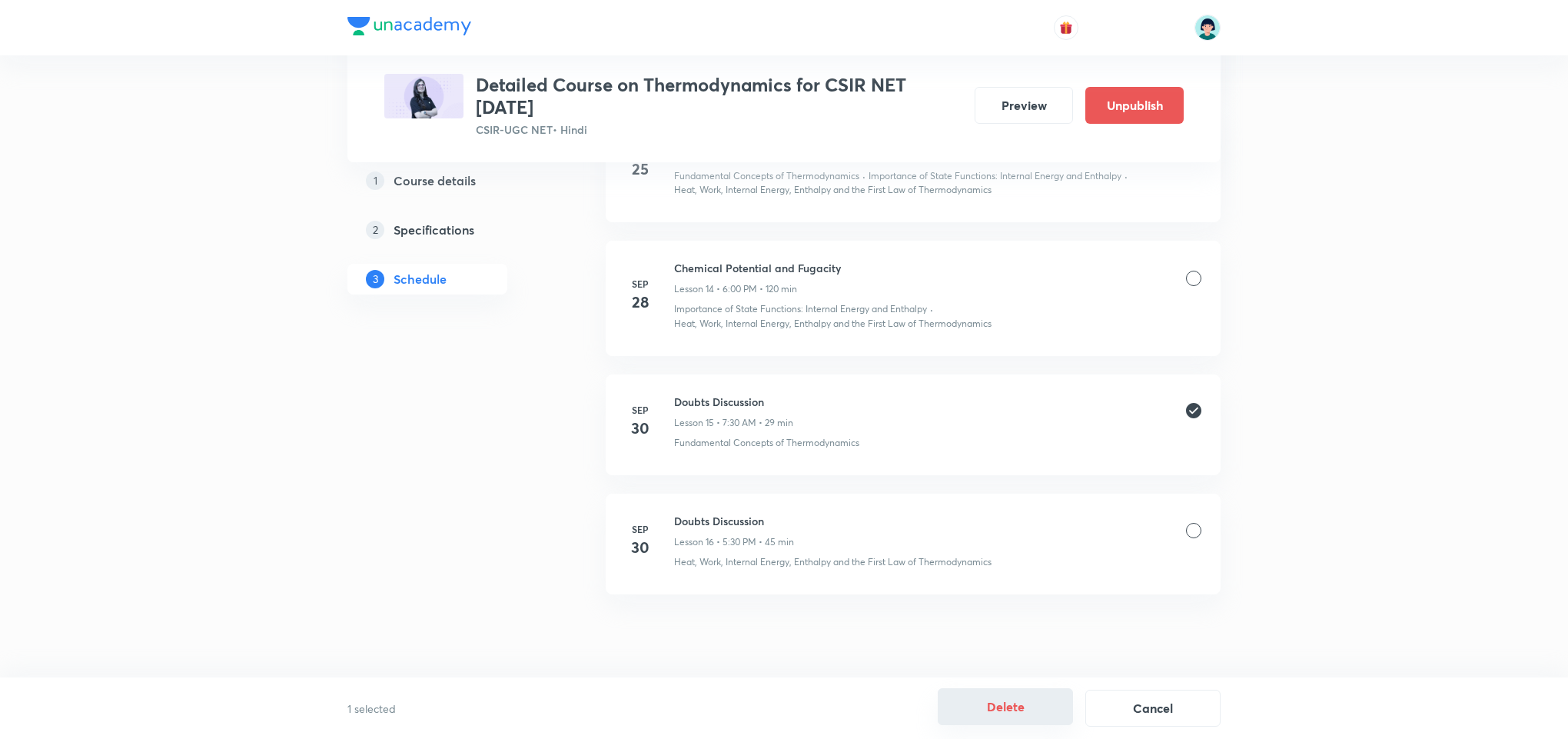
click at [964, 706] on button "Delete" at bounding box center [1005, 707] width 136 height 37
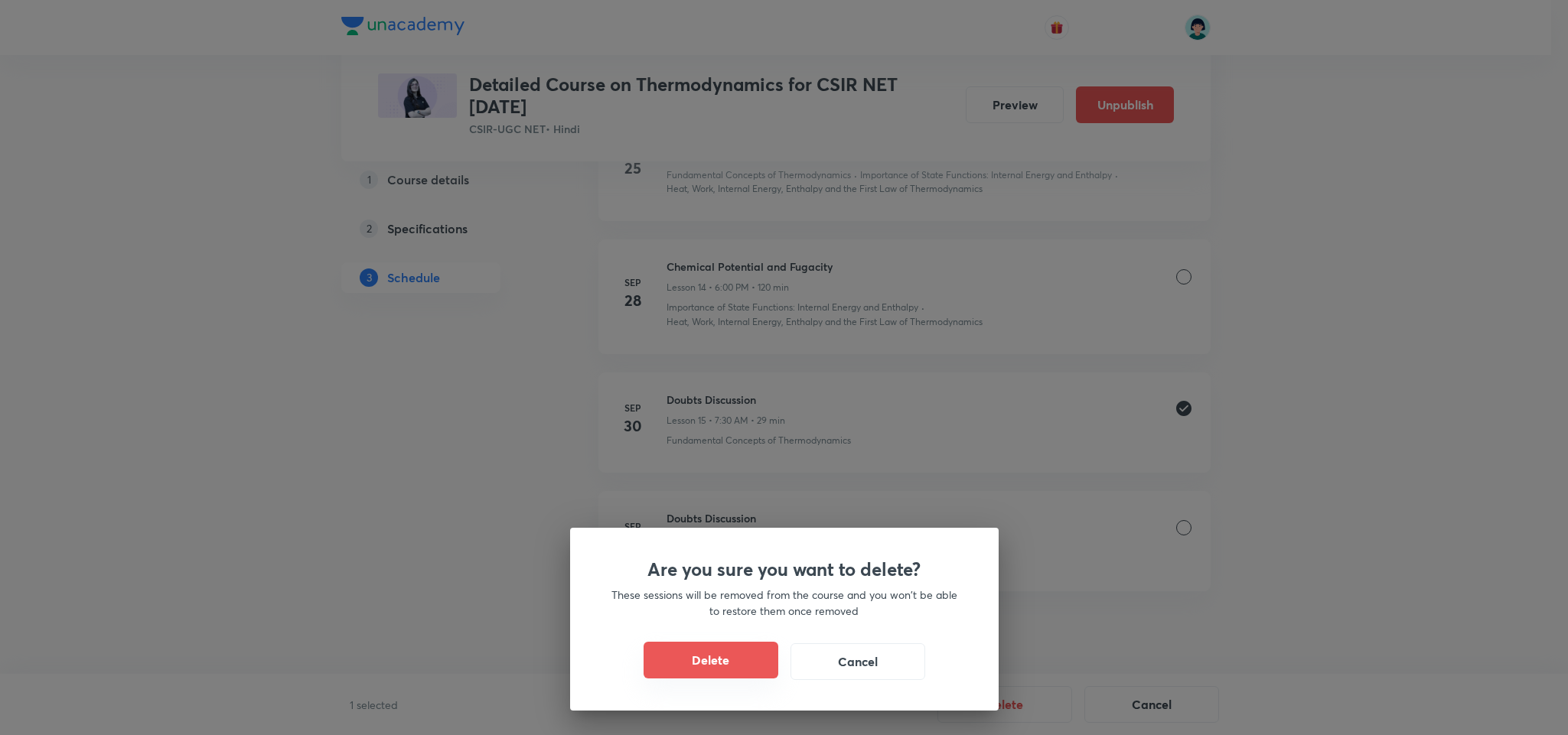
click at [724, 677] on button "Delete" at bounding box center [710, 660] width 135 height 37
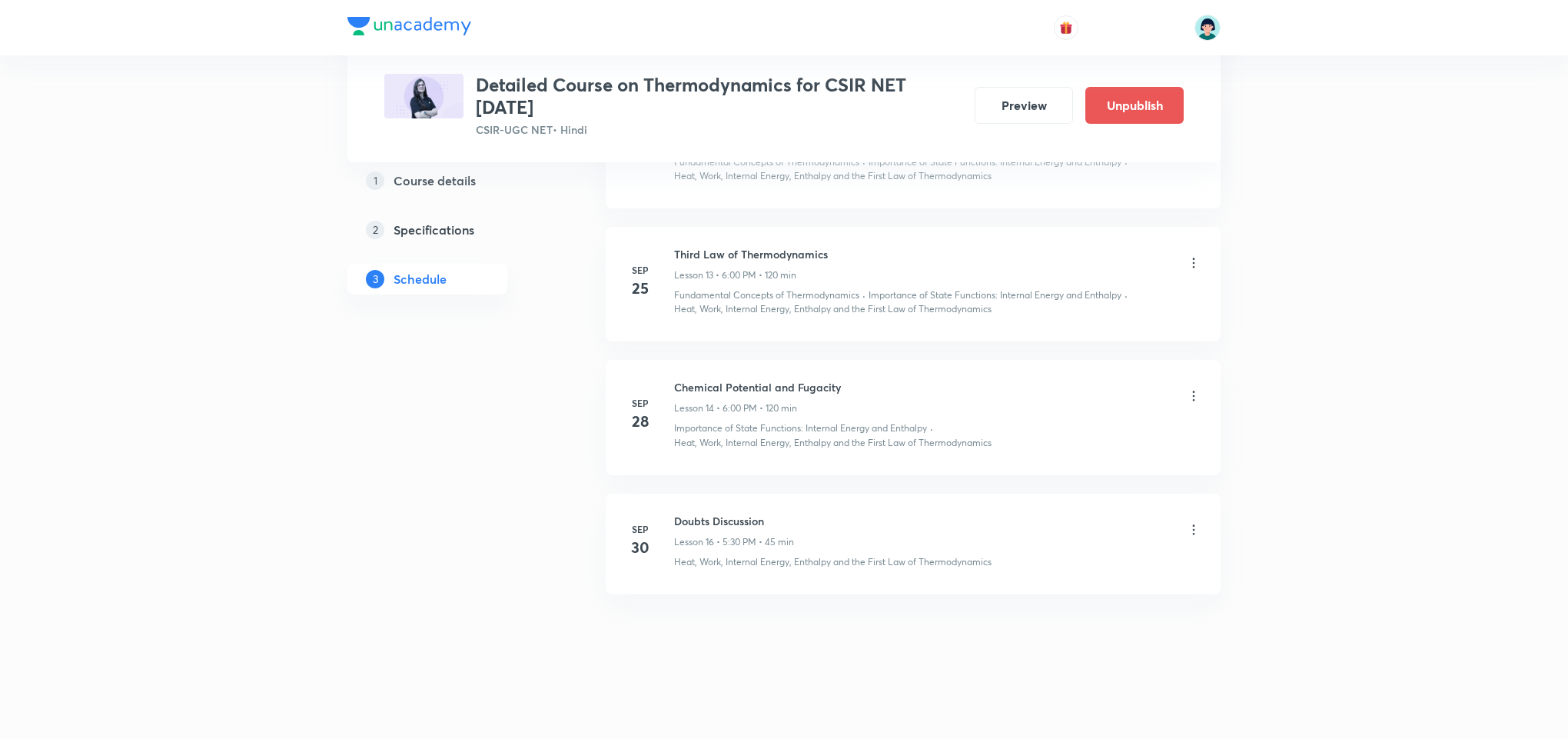
scroll to position [2311, 0]
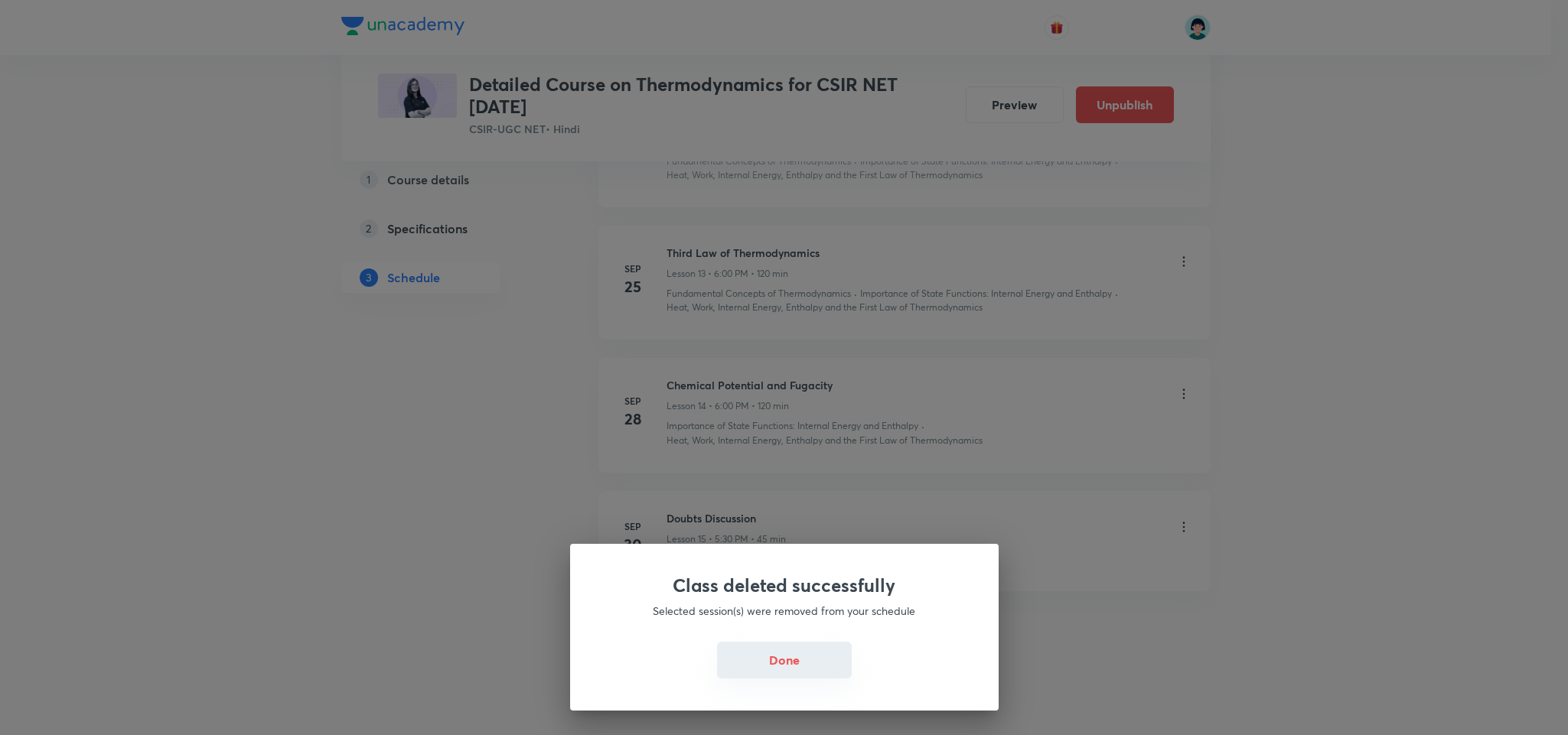
click at [781, 670] on button "Done" at bounding box center [784, 660] width 135 height 37
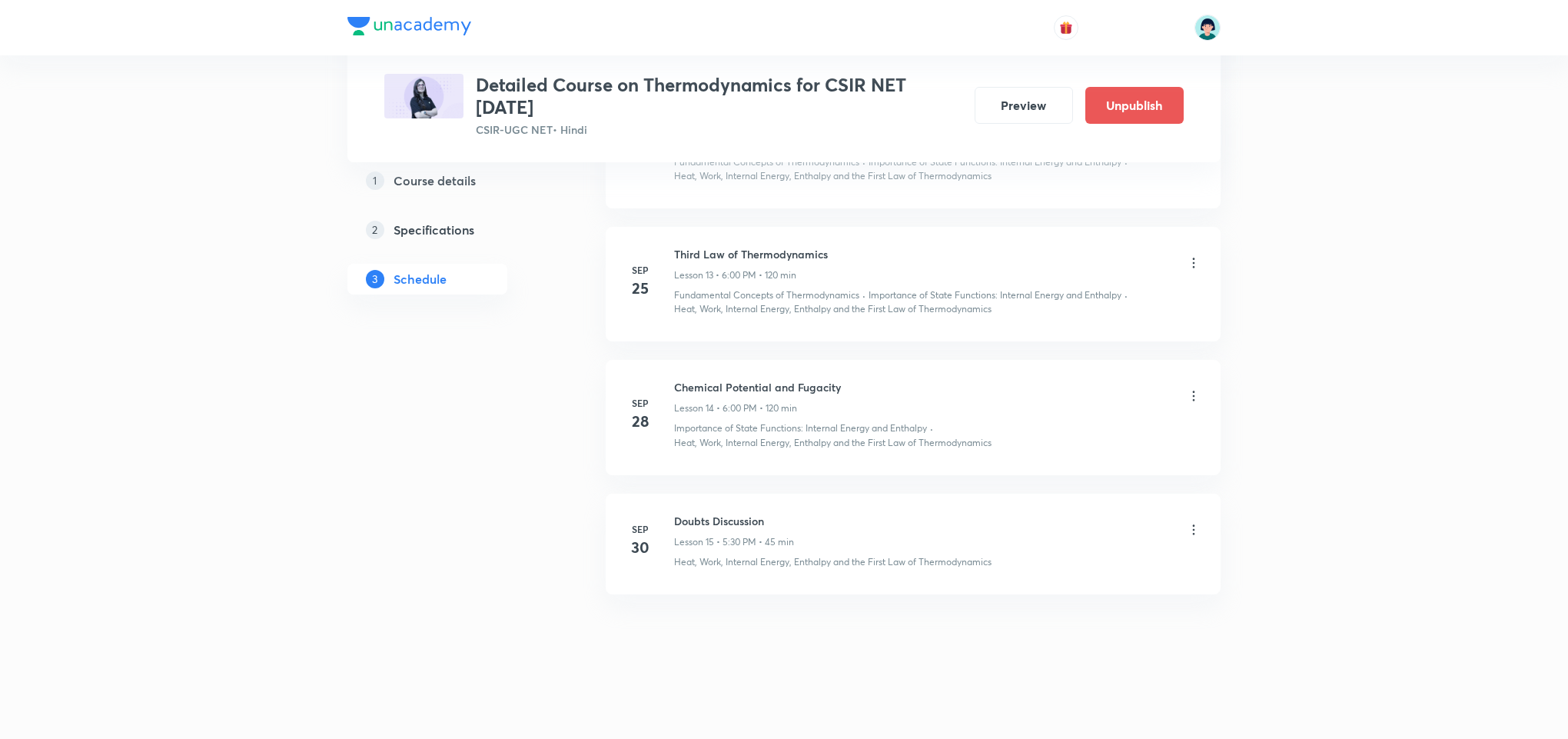
click at [1152, 547] on div "Doubts Discussion Lesson 15 • 5:30 PM • 45 min" at bounding box center [938, 531] width 527 height 36
